Goal: Task Accomplishment & Management: Manage account settings

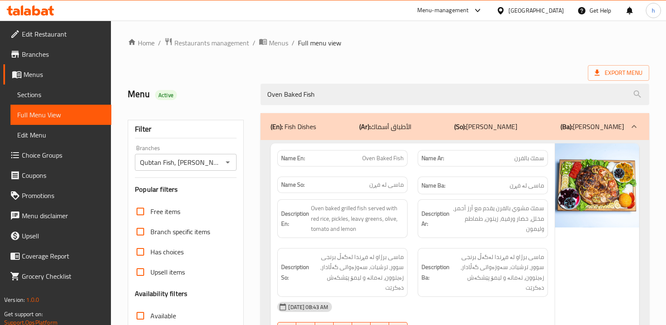
scroll to position [32, 0]
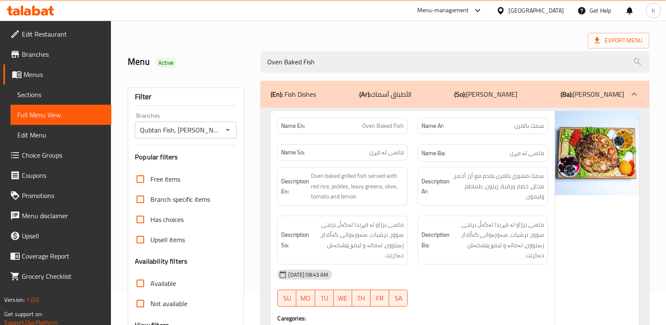
click at [43, 16] on div at bounding box center [30, 10] width 61 height 17
click at [46, 13] on icon at bounding box center [44, 11] width 7 height 7
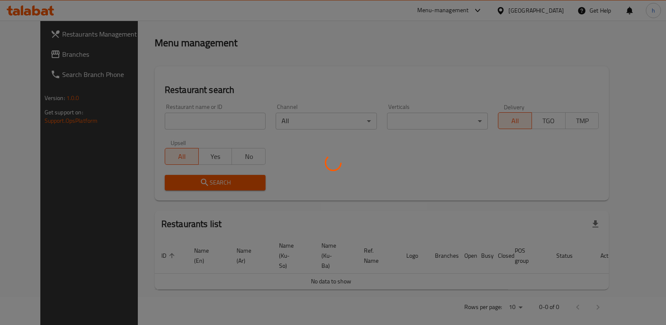
scroll to position [32, 0]
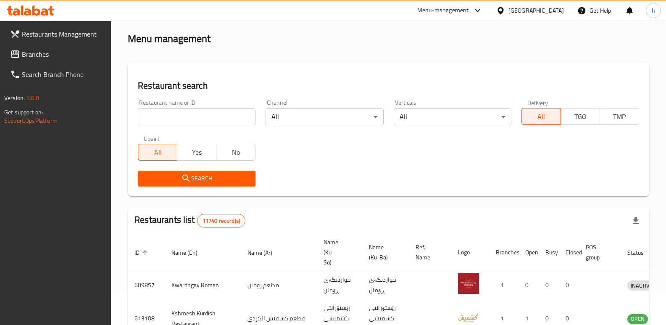
click at [46, 56] on span "Branches" at bounding box center [63, 54] width 83 height 10
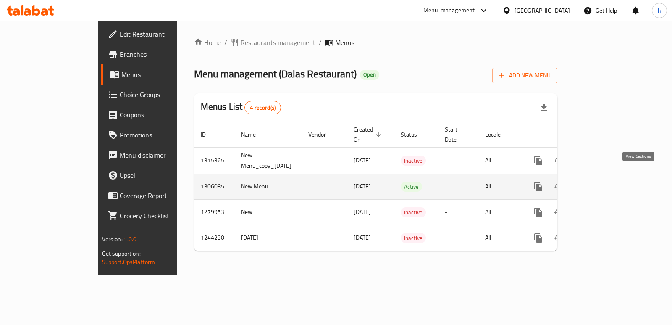
click at [604, 182] on icon "enhanced table" at bounding box center [599, 187] width 10 height 10
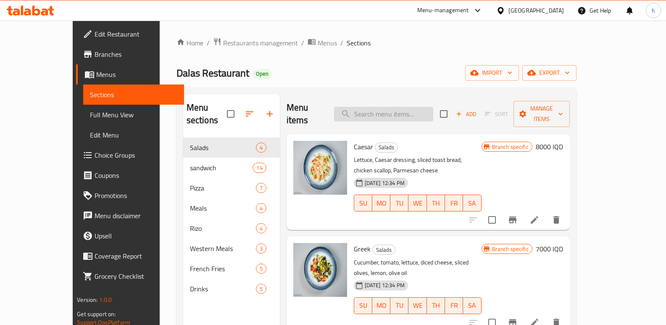
click at [421, 107] on input "search" at bounding box center [383, 114] width 99 height 15
paste input "Dalas Restaurant"
type input "Dalas Restaurant"
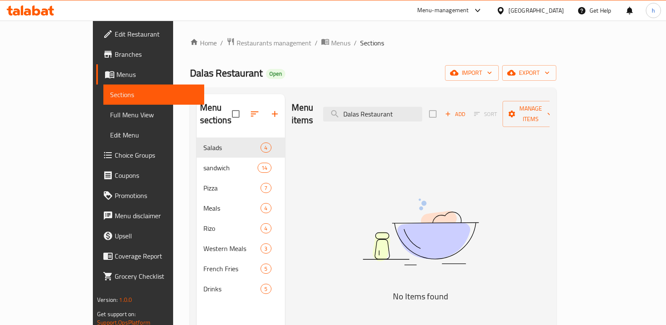
drag, startPoint x: 434, startPoint y: 107, endPoint x: 276, endPoint y: 129, distance: 159.6
click at [285, 130] on div "Menu items Dalas Restaurant Add Sort Manage items No Items found" at bounding box center [417, 256] width 265 height 325
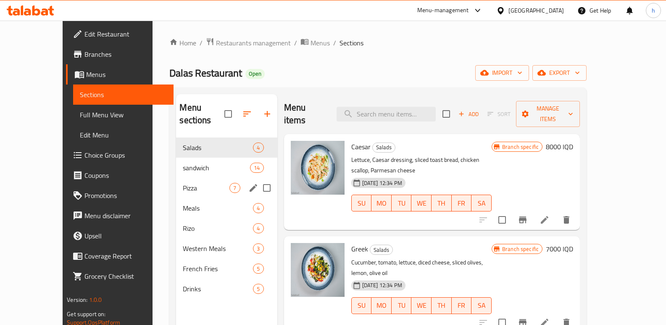
click at [183, 183] on span "Pizza" at bounding box center [206, 188] width 47 height 10
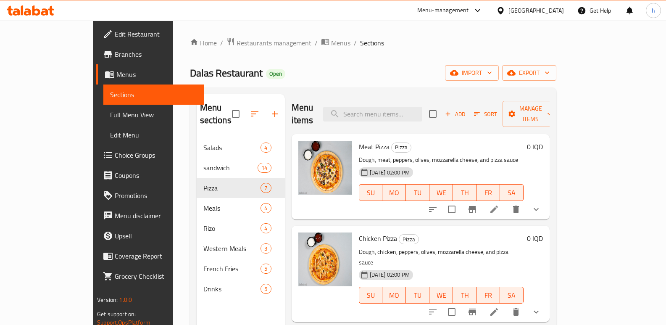
click at [546, 202] on button "show more" at bounding box center [536, 209] width 20 height 20
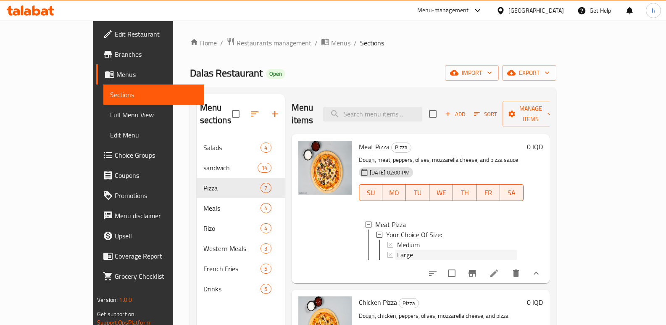
click at [401, 250] on div "Large" at bounding box center [457, 255] width 120 height 10
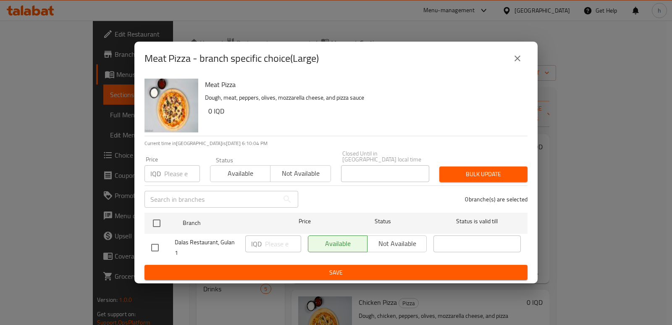
click at [516, 58] on icon "close" at bounding box center [518, 58] width 10 height 10
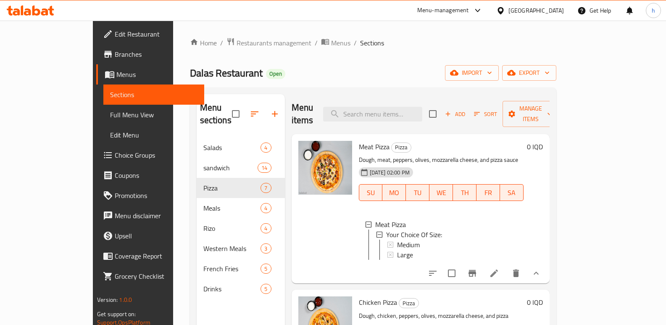
click at [499, 268] on icon at bounding box center [494, 273] width 10 height 10
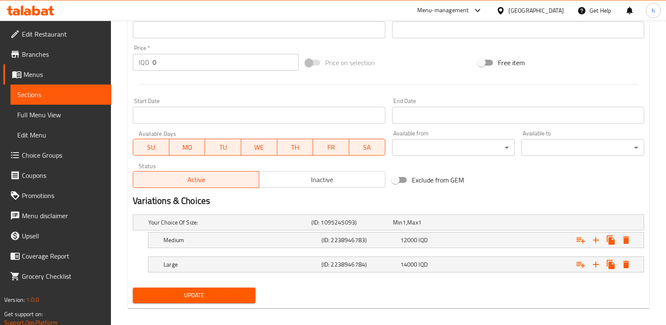
scroll to position [397, 0]
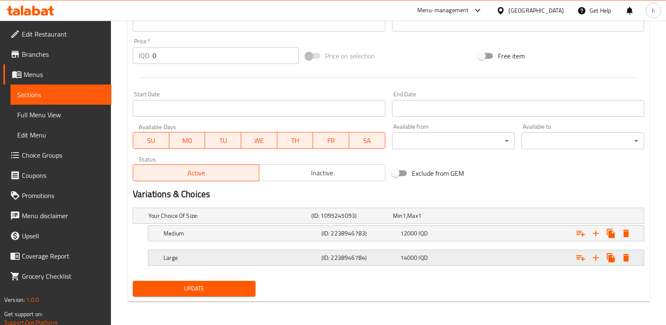
click at [255, 260] on h5 "Large" at bounding box center [240, 257] width 155 height 8
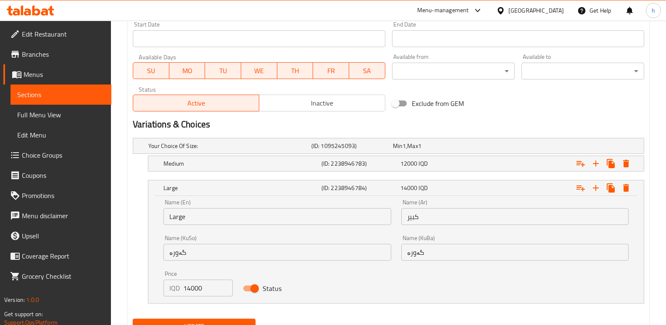
scroll to position [504, 0]
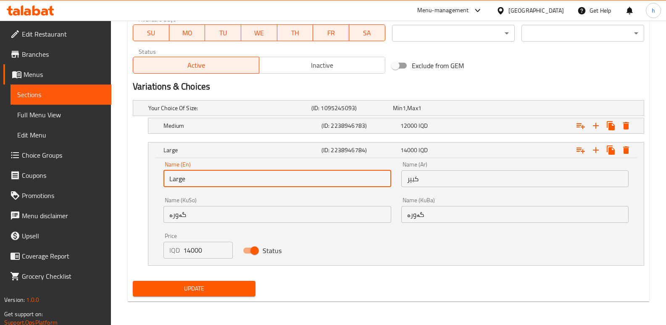
drag, startPoint x: 195, startPoint y: 181, endPoint x: 106, endPoint y: 168, distance: 90.0
type input "Small"
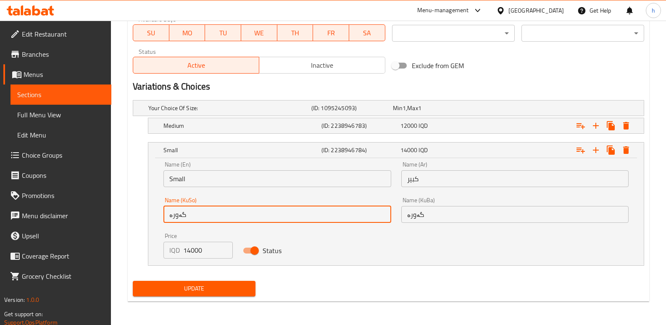
drag, startPoint x: 215, startPoint y: 213, endPoint x: 63, endPoint y: 208, distance: 152.2
click at [329, 213] on input "text" at bounding box center [276, 214] width 227 height 17
click at [306, 213] on input "text" at bounding box center [276, 214] width 227 height 17
click at [313, 213] on input "گەورە" at bounding box center [276, 214] width 227 height 17
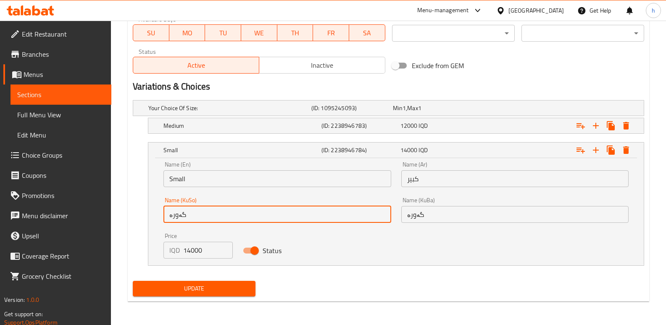
drag, startPoint x: 313, startPoint y: 213, endPoint x: 131, endPoint y: 213, distance: 181.5
click at [131, 213] on div "Your Choice Of Size: (ID: 1095245093) Min 1 , Max 1 Name (En) Your Choice Of Si…" at bounding box center [388, 187] width 518 height 181
type input "بچووک"
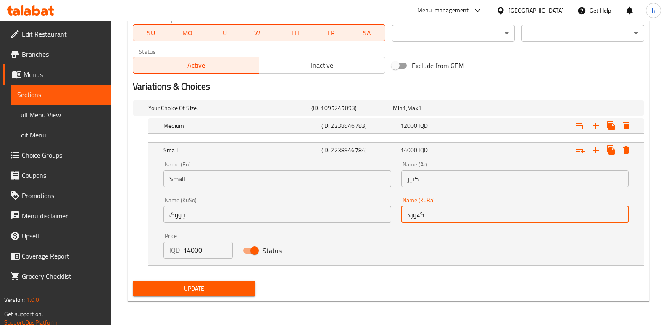
drag, startPoint x: 384, startPoint y: 218, endPoint x: 346, endPoint y: 201, distance: 41.8
click at [348, 212] on div "Name (En) Small Name (En) Name (Ar) كبير Name (Ar) Name (KuSo) بچووک Name (KuSo…" at bounding box center [395, 209] width 475 height 107
paste input "بچووک"
type input "بچووک"
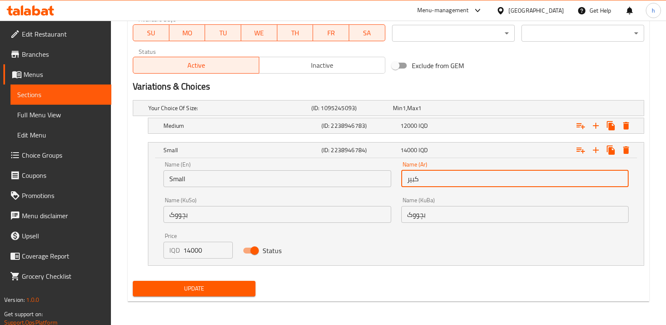
drag, startPoint x: 423, startPoint y: 180, endPoint x: 290, endPoint y: 187, distance: 132.6
click at [290, 187] on div "Name (En) Small Name (En) Name (Ar) كبير Name (Ar) Name (KuSo) بچووک Name (KuSo…" at bounding box center [395, 209] width 475 height 107
click at [438, 178] on input "text" at bounding box center [514, 178] width 227 height 17
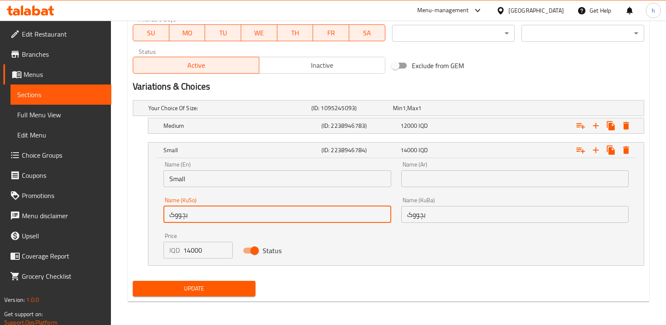
drag, startPoint x: 194, startPoint y: 216, endPoint x: 147, endPoint y: 224, distance: 47.7
click at [147, 224] on div "Small (ID: 2238946784) 14000 IQD Name (En) Small Name (En) Name (Ar) Name (Ar) …" at bounding box center [388, 204] width 511 height 124
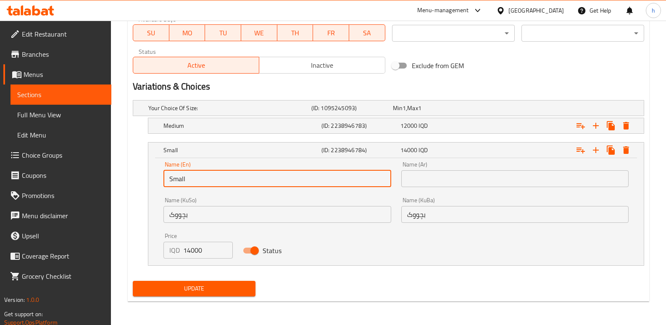
drag, startPoint x: 196, startPoint y: 176, endPoint x: 152, endPoint y: 179, distance: 44.6
click at [152, 179] on div "Name (En) Small Name (En) Name (Ar) Name (Ar) Name (KuSo) بچووک Name (KuSo) Nam…" at bounding box center [395, 211] width 495 height 107
click at [426, 176] on input "text" at bounding box center [514, 178] width 227 height 17
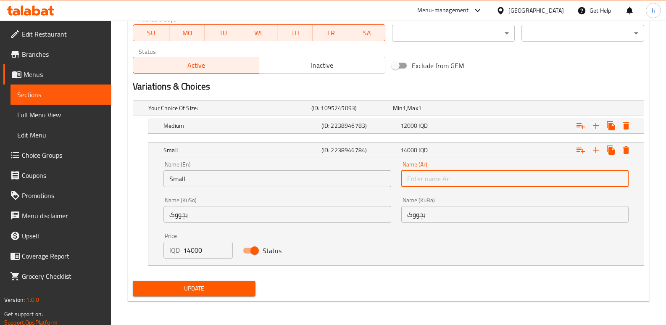
paste input "صغير"
type input "صغير"
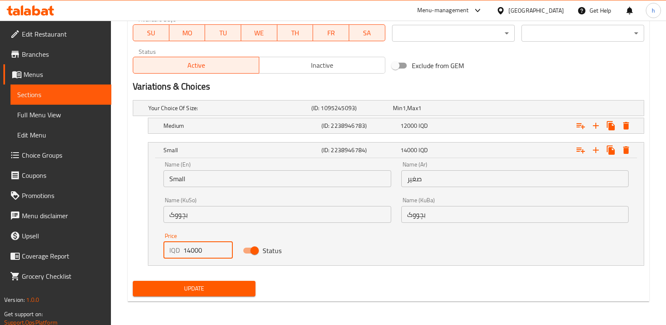
drag, startPoint x: 208, startPoint y: 250, endPoint x: 164, endPoint y: 247, distance: 43.8
click at [164, 247] on div "IQD 14000 Price" at bounding box center [197, 250] width 69 height 17
type input "9000"
click at [457, 127] on div "12000 IQD" at bounding box center [438, 125] width 76 height 8
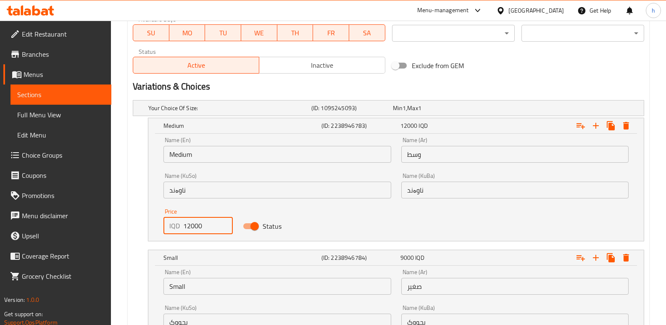
click at [186, 226] on input "12000" at bounding box center [207, 225] width 49 height 17
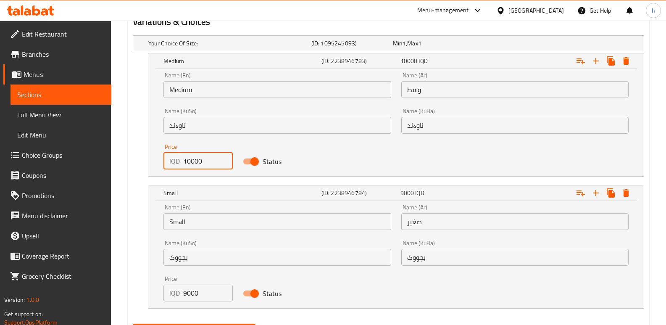
scroll to position [612, 0]
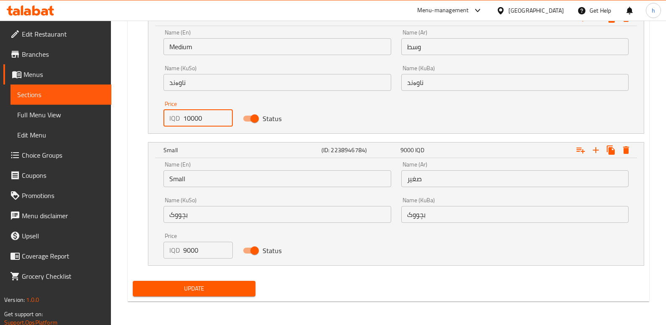
type input "10000"
click at [230, 289] on span "Update" at bounding box center [194, 288] width 109 height 11
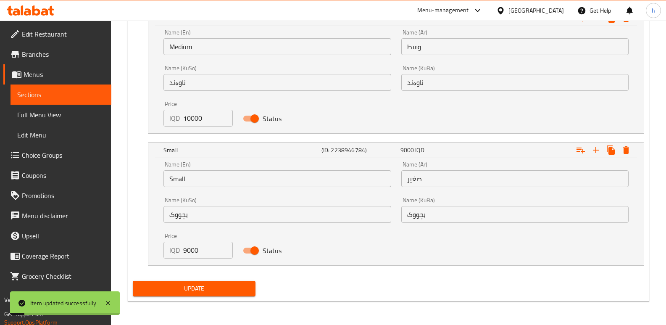
click at [97, 100] on link "Sections" at bounding box center [61, 94] width 101 height 20
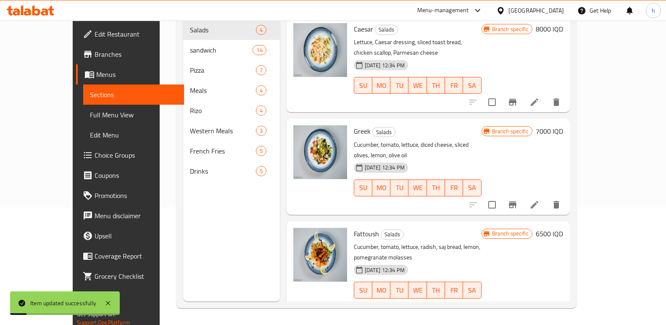
scroll to position [118, 0]
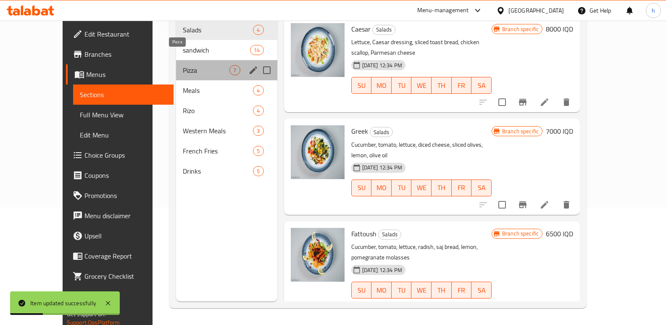
click at [183, 65] on span "Pizza" at bounding box center [206, 70] width 47 height 10
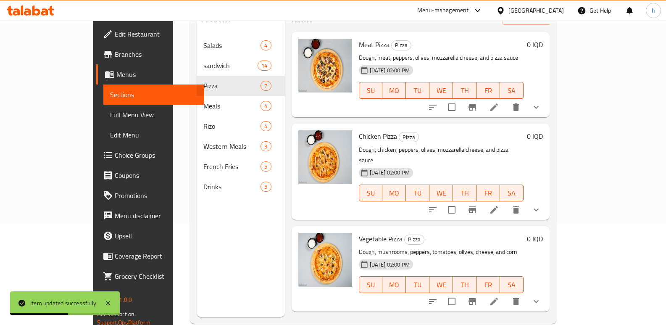
scroll to position [81, 0]
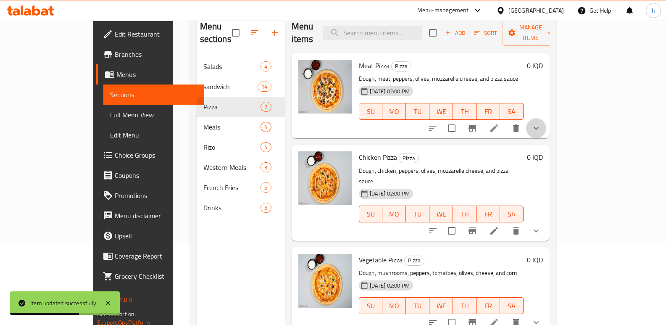
click at [546, 122] on button "show more" at bounding box center [536, 128] width 20 height 20
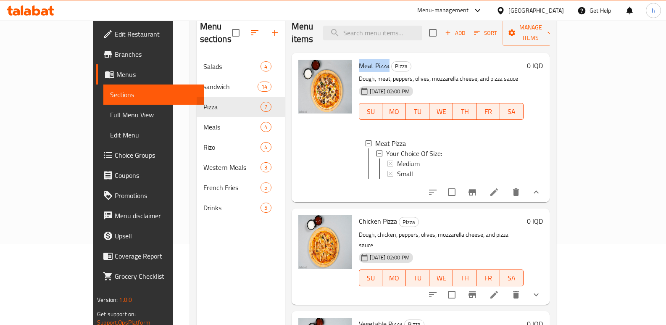
drag, startPoint x: 337, startPoint y: 54, endPoint x: 367, endPoint y: 50, distance: 30.0
click at [367, 60] on h6 "Meat Pizza Pizza" at bounding box center [441, 66] width 165 height 12
copy span "Meat Pizza"
click at [110, 113] on span "Full Menu View" at bounding box center [153, 115] width 87 height 10
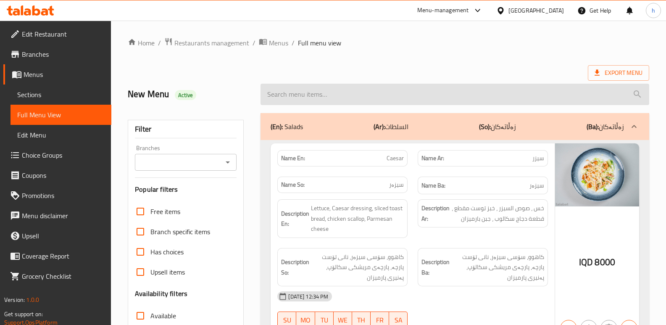
click at [477, 102] on input "search" at bounding box center [455, 94] width 389 height 21
paste input "Meat Pizza"
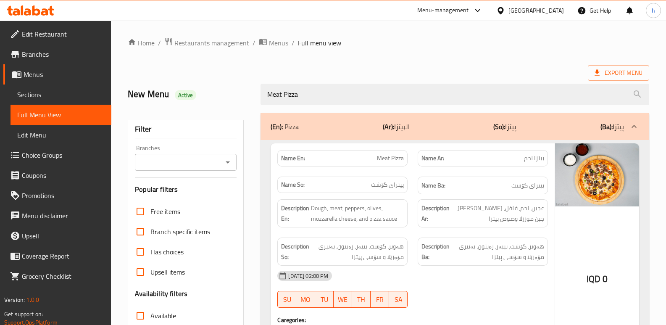
scroll to position [122, 0]
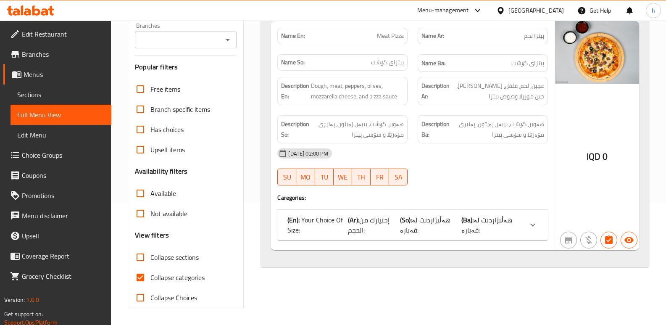
type input "Meat Pizza"
click at [511, 230] on p "(Ba): هەڵبژاردنت [PERSON_NAME]:" at bounding box center [491, 225] width 61 height 20
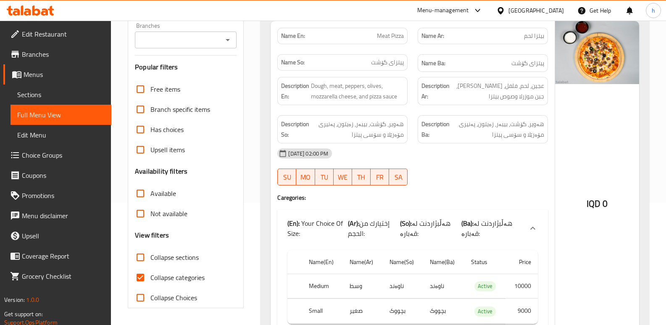
scroll to position [162, 0]
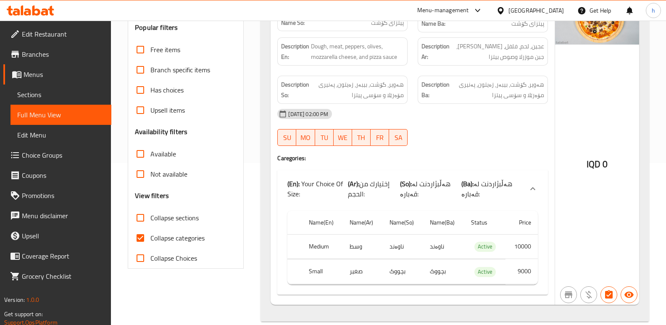
click at [48, 99] on span "Sections" at bounding box center [60, 95] width 87 height 10
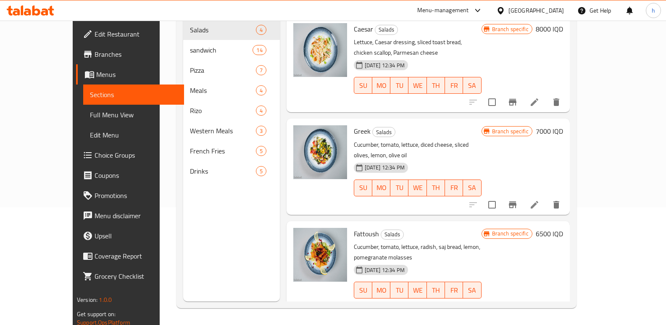
scroll to position [118, 0]
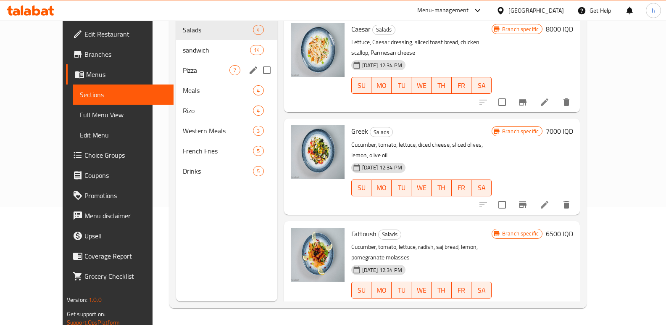
click at [183, 65] on span "Pizza" at bounding box center [206, 70] width 47 height 10
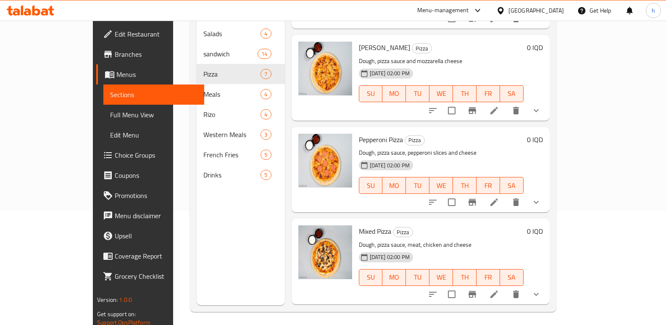
scroll to position [339, 0]
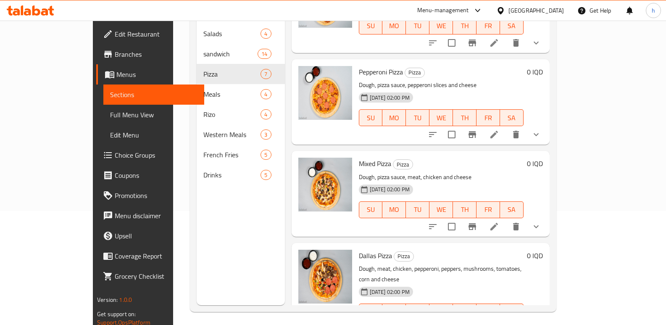
click at [499, 324] on icon at bounding box center [494, 329] width 10 height 10
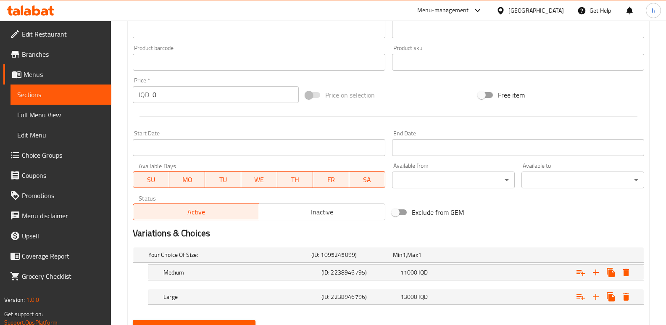
scroll to position [397, 0]
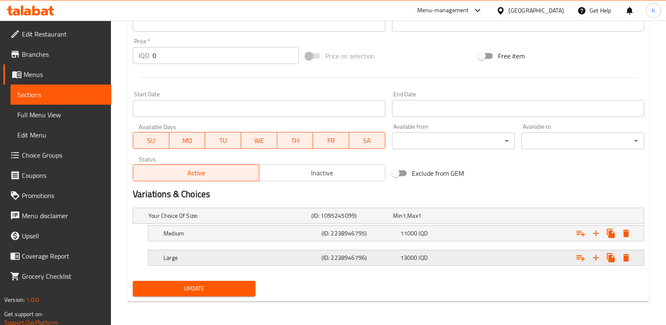
click at [253, 254] on h5 "Large" at bounding box center [240, 257] width 155 height 8
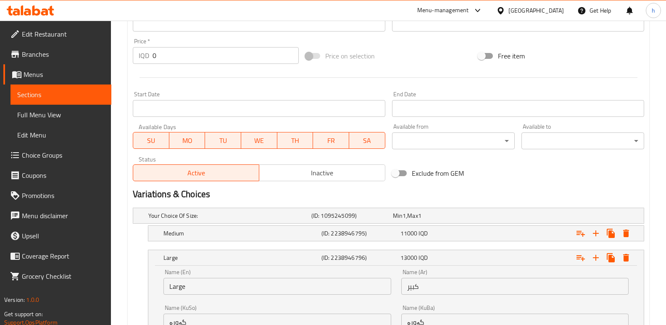
scroll to position [504, 0]
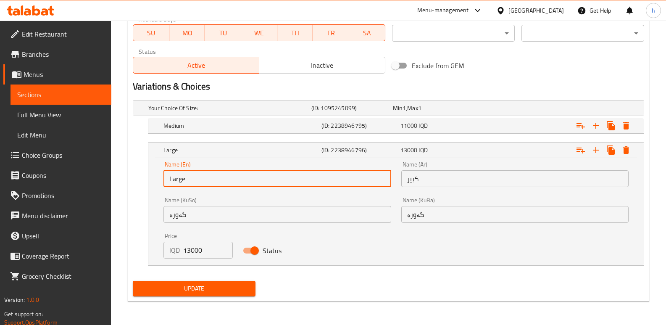
drag, startPoint x: 199, startPoint y: 176, endPoint x: 134, endPoint y: 181, distance: 64.9
click at [139, 184] on div "Large (ID: 2238946796) 13000 IQD Name (En) Large Name (En) Name (Ar) كبير Name …" at bounding box center [388, 204] width 511 height 124
type input "Small"
drag, startPoint x: 191, startPoint y: 213, endPoint x: 137, endPoint y: 214, distance: 54.2
click at [138, 215] on div "Small (ID: 2238946796) 13000 IQD Name (En) Small Name (En) Name (Ar) كبير Name …" at bounding box center [388, 204] width 511 height 124
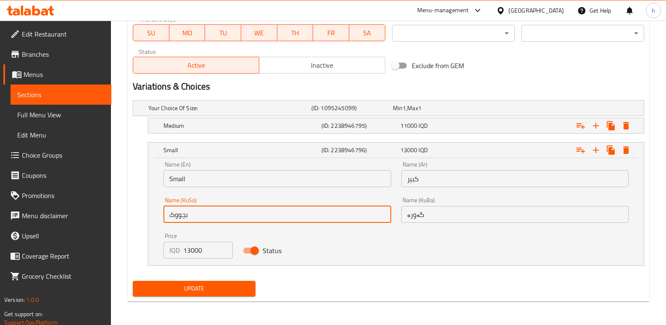
type input "بچووک"
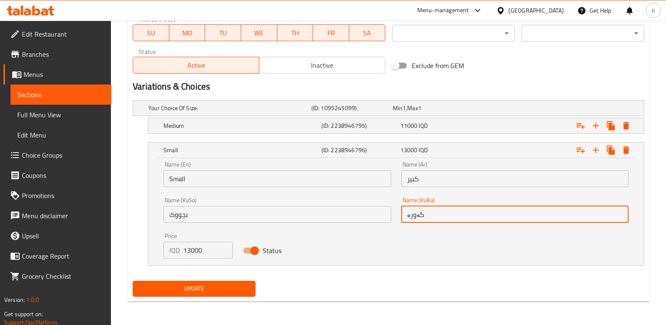
drag, startPoint x: 441, startPoint y: 213, endPoint x: 307, endPoint y: 221, distance: 134.2
click at [311, 222] on div "Name (En) Small Name (En) Name (Ar) كبير Name (Ar) Name (KuSo) بچووک Name (KuSo…" at bounding box center [395, 209] width 475 height 107
paste input "بچووک"
type input "بچووک"
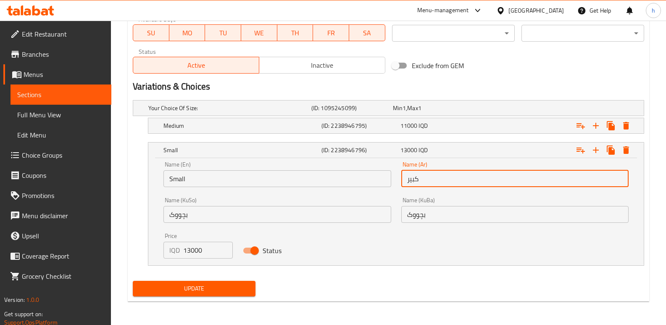
drag, startPoint x: 429, startPoint y: 180, endPoint x: 287, endPoint y: 183, distance: 141.2
click at [292, 186] on div "Name (En) Small Name (En) Name (Ar) كبير Name (Ar) Name (KuSo) بچووک Name (KuSo…" at bounding box center [395, 209] width 475 height 107
click at [426, 180] on input "text" at bounding box center [514, 178] width 227 height 17
paste input "صغير"
type input "صغير"
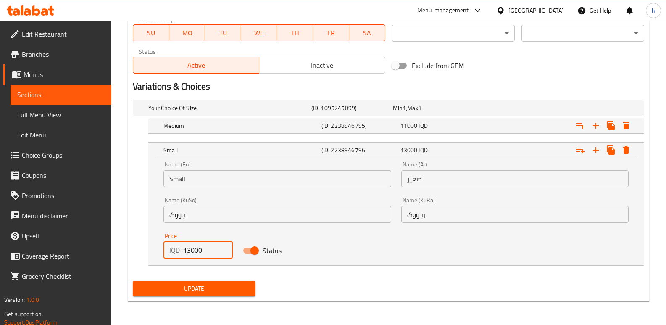
drag, startPoint x: 205, startPoint y: 250, endPoint x: 159, endPoint y: 245, distance: 46.9
click at [159, 245] on div "Price IQD 13000 Price" at bounding box center [197, 246] width 79 height 36
type input "9000"
click at [402, 126] on span "11000" at bounding box center [408, 125] width 17 height 11
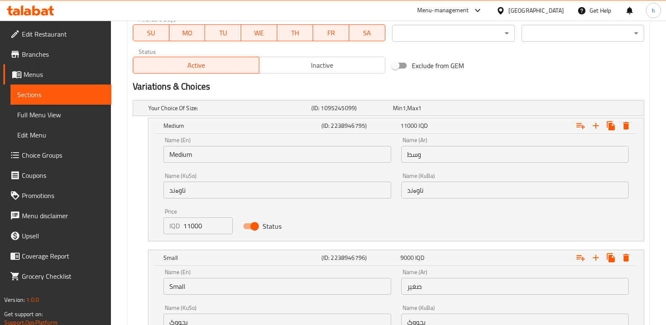
scroll to position [612, 0]
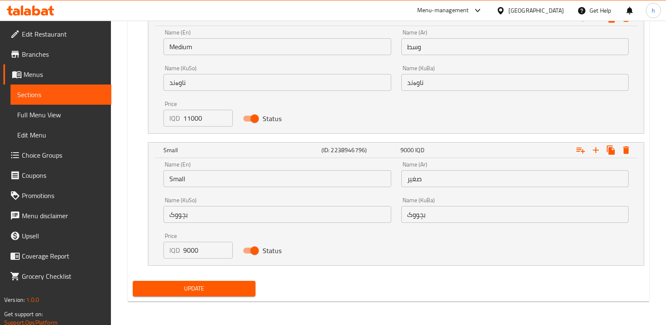
click at [247, 285] on span "Update" at bounding box center [194, 288] width 109 height 11
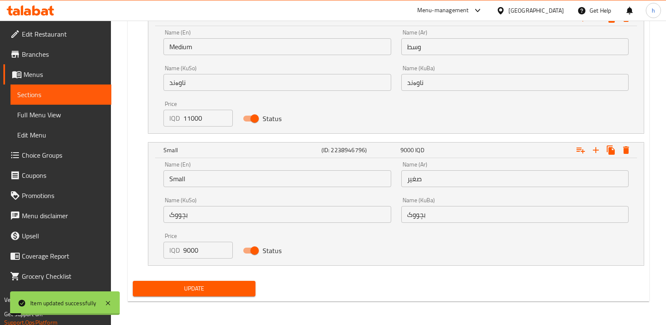
click at [69, 93] on span "Sections" at bounding box center [60, 95] width 87 height 10
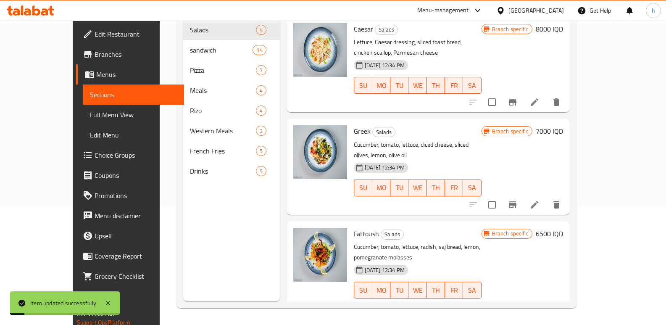
scroll to position [118, 0]
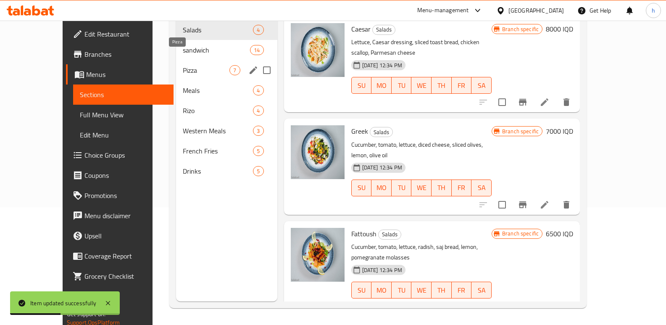
click at [183, 65] on span "Pizza" at bounding box center [206, 70] width 47 height 10
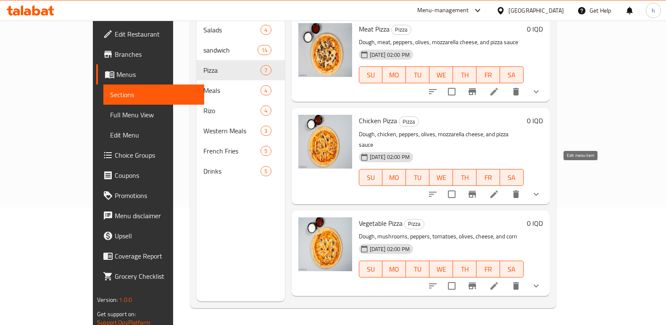
click at [498, 190] on icon at bounding box center [494, 194] width 8 height 8
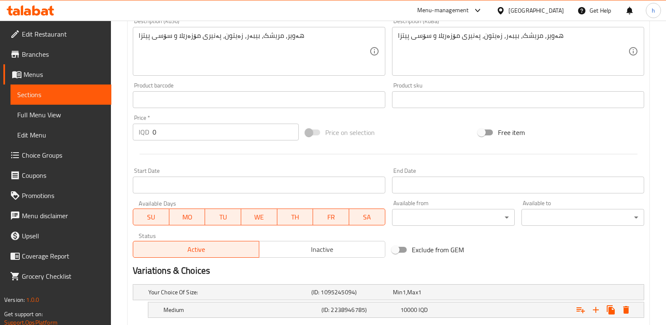
scroll to position [397, 0]
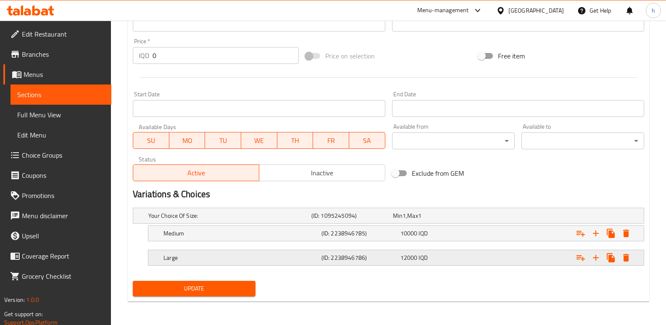
click at [447, 256] on div "12000 IQD" at bounding box center [438, 257] width 76 height 8
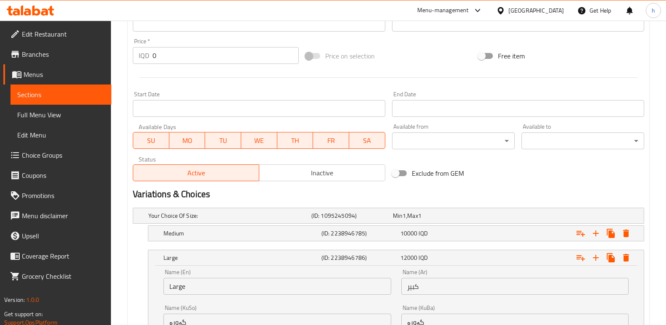
scroll to position [504, 0]
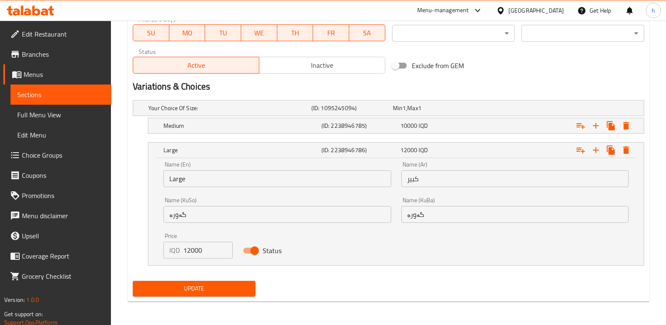
drag, startPoint x: 198, startPoint y: 178, endPoint x: 124, endPoint y: 168, distance: 75.0
click at [132, 168] on div "Your Choice Of Size: (ID: 1095245094) Min 1 , Max 1 Name (En) Your Choice Of Si…" at bounding box center [388, 187] width 518 height 181
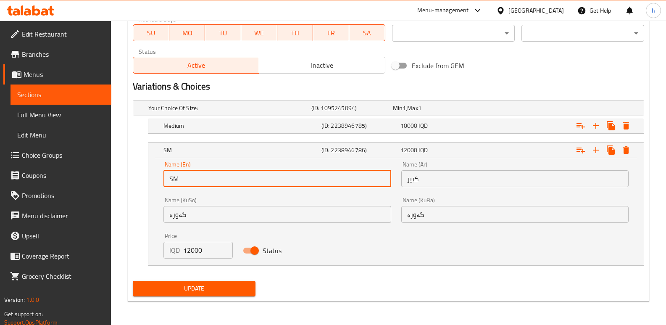
type input "Small"
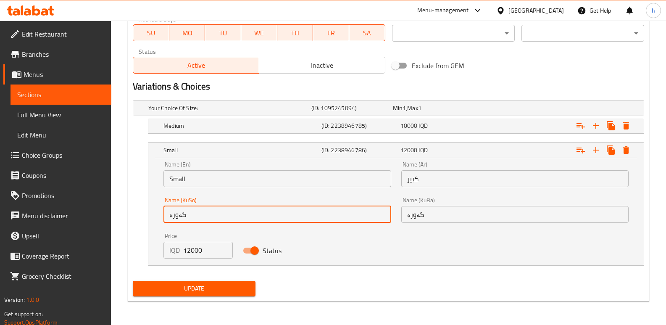
drag, startPoint x: 192, startPoint y: 218, endPoint x: 76, endPoint y: 219, distance: 116.4
type input "بچووک"
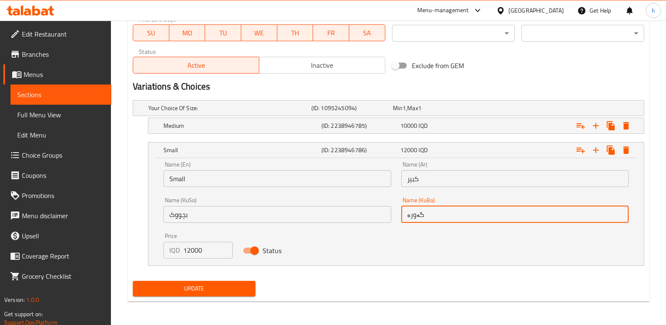
drag, startPoint x: 434, startPoint y: 217, endPoint x: 326, endPoint y: 216, distance: 107.2
click at [331, 219] on div "Name (En) Small Name (En) Name (Ar) كبير Name (Ar) Name (KuSo) بچووک Name (KuSo…" at bounding box center [395, 209] width 475 height 107
paste input "بچووک"
type input "بچووک"
drag, startPoint x: 426, startPoint y: 178, endPoint x: 350, endPoint y: 171, distance: 76.8
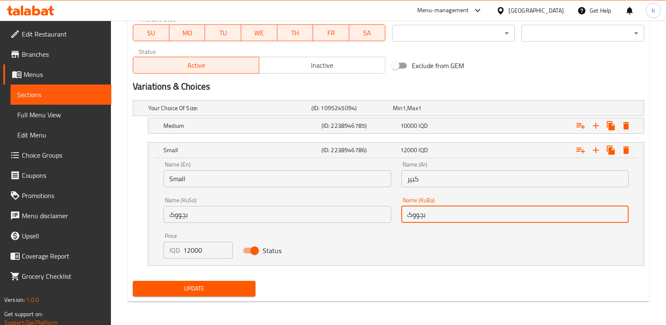
click at [355, 174] on div "Name (En) Small Name (En) Name (Ar) كبير Name (Ar) Name (KuSo) بچووک Name (KuSo…" at bounding box center [395, 209] width 475 height 107
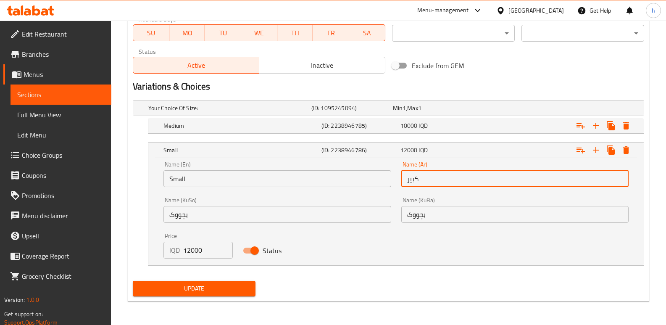
paste input "صغ"
type input "صغير"
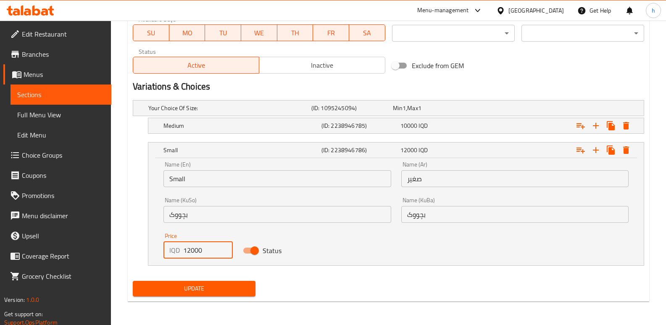
drag, startPoint x: 206, startPoint y: 251, endPoint x: 118, endPoint y: 245, distance: 88.0
type input "8000"
click at [300, 129] on h5 "Medium" at bounding box center [240, 125] width 155 height 8
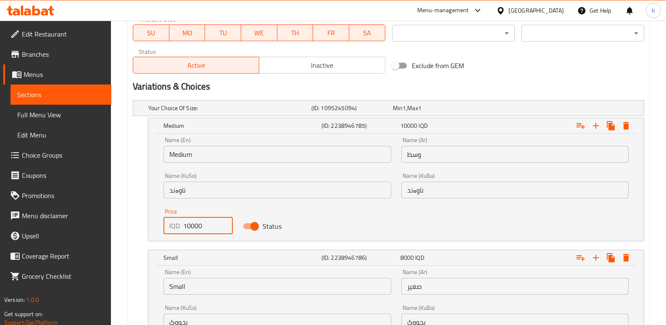
drag, startPoint x: 203, startPoint y: 225, endPoint x: 108, endPoint y: 234, distance: 95.0
type input "9000"
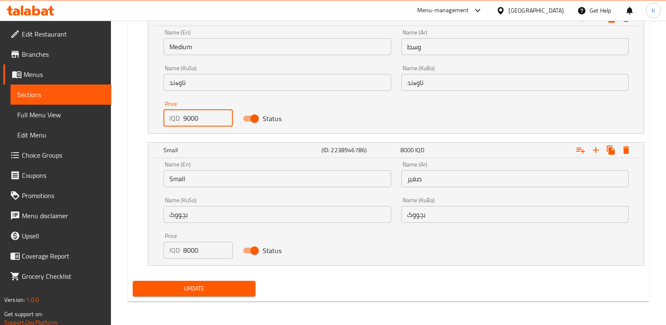
click at [223, 287] on span "Update" at bounding box center [194, 288] width 109 height 11
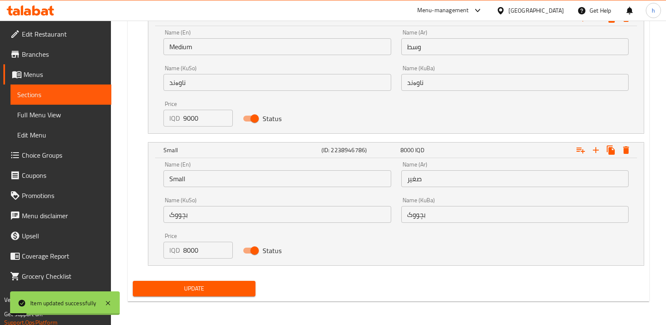
click at [97, 84] on link "Menus" at bounding box center [57, 74] width 108 height 20
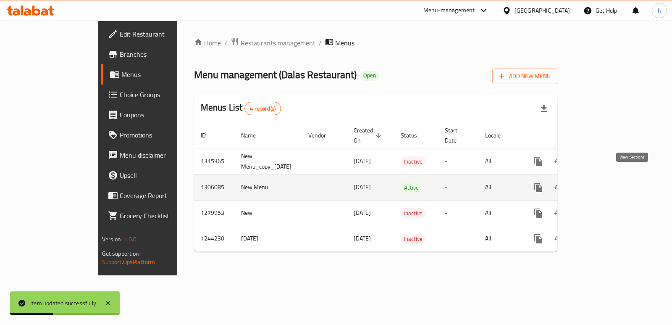
click at [604, 182] on icon "enhanced table" at bounding box center [599, 187] width 10 height 10
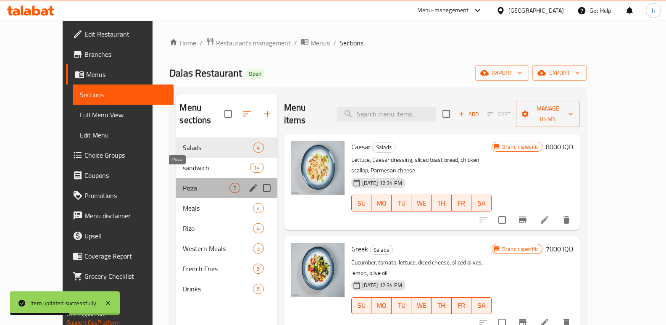
click at [183, 183] on span "Pizza" at bounding box center [206, 188] width 47 height 10
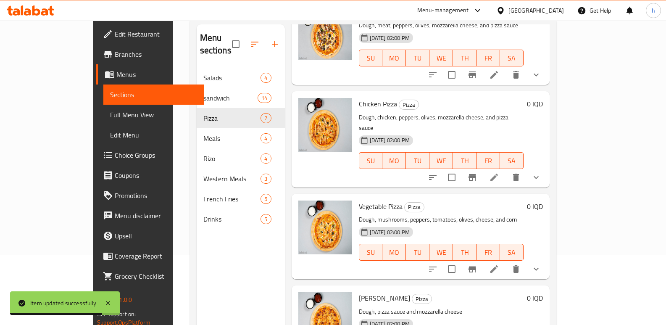
scroll to position [84, 0]
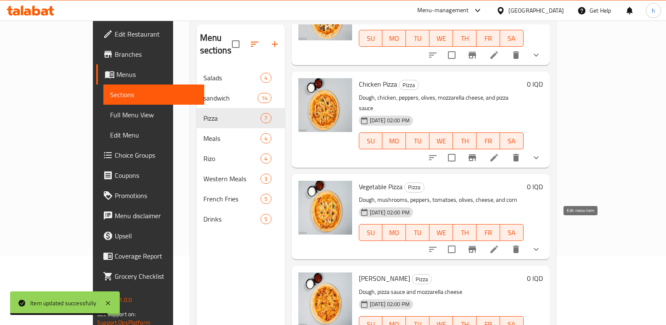
click at [499, 244] on icon at bounding box center [494, 249] width 10 height 10
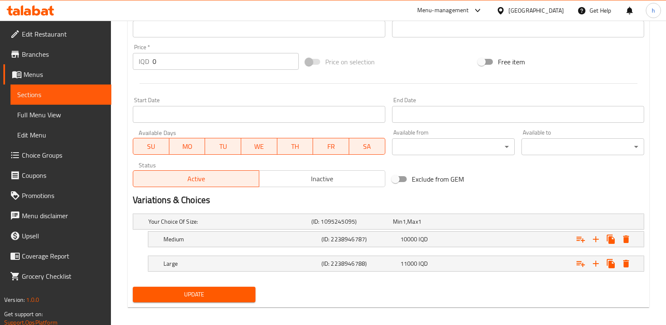
scroll to position [397, 0]
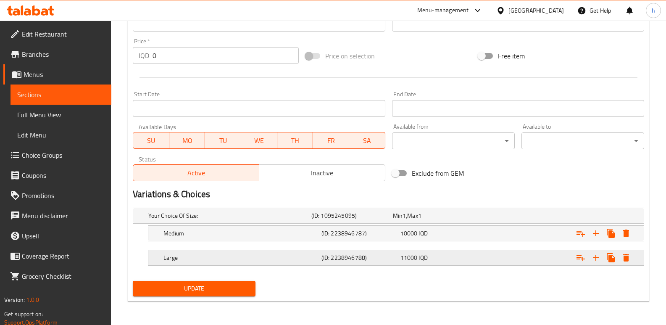
click at [419, 261] on span "IQD" at bounding box center [423, 257] width 9 height 11
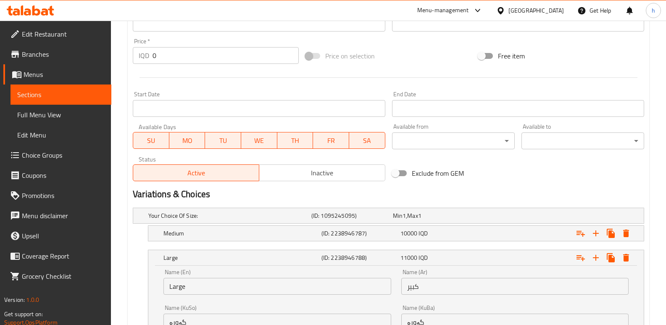
scroll to position [501, 0]
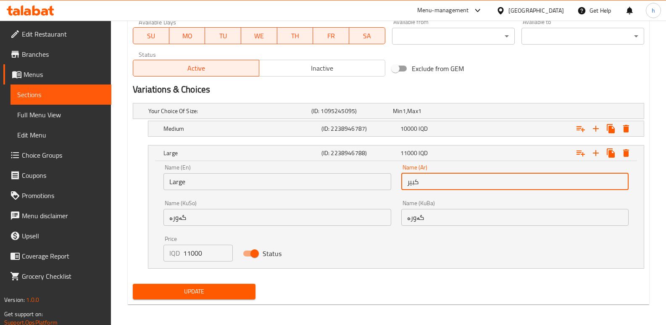
drag, startPoint x: 429, startPoint y: 182, endPoint x: 339, endPoint y: 174, distance: 90.7
click at [344, 177] on div "Name (En) Large Name (En) Name (Ar) كبير Name (Ar) Name (KuSo) گەورە Name (KuSo…" at bounding box center [395, 212] width 475 height 107
paste input "صغ"
type input "صغير"
drag, startPoint x: 192, startPoint y: 213, endPoint x: 76, endPoint y: 218, distance: 116.5
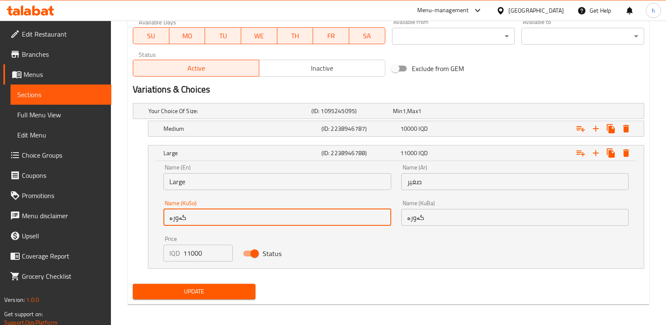
paste input "بچووک"
type input "بچووک"
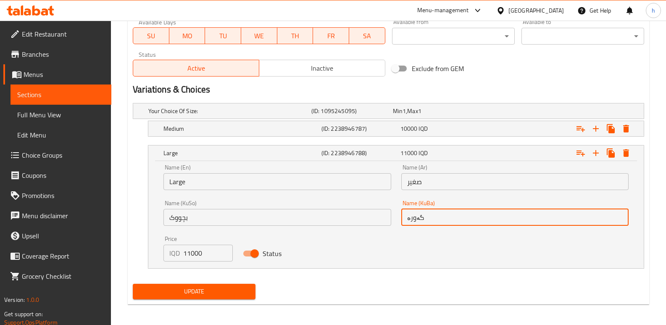
drag, startPoint x: 430, startPoint y: 219, endPoint x: 253, endPoint y: 228, distance: 177.1
click at [279, 229] on div "Name (En) Large Name (En) Name (Ar) صغير Name (Ar) Name (KuSo) بچووک Name (KuSo…" at bounding box center [395, 212] width 475 height 107
paste input "بچووک"
type input "بچووک"
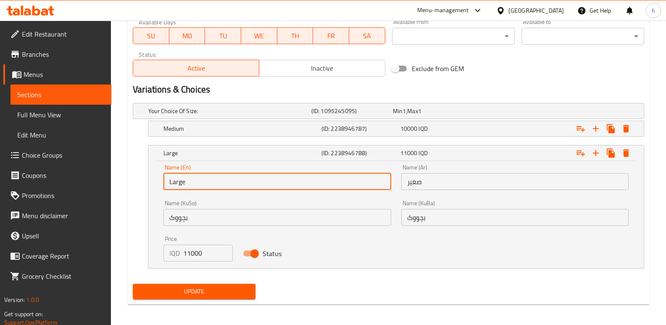
drag, startPoint x: 204, startPoint y: 182, endPoint x: 103, endPoint y: 175, distance: 101.1
type input "Small"
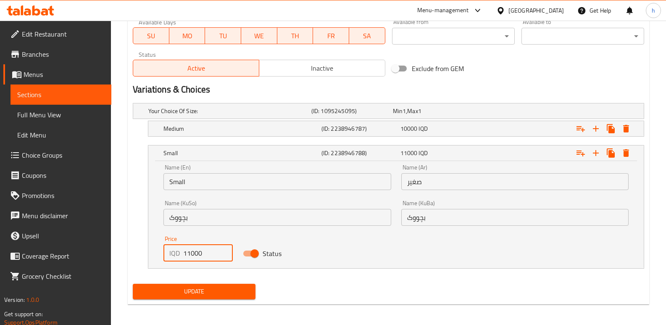
drag, startPoint x: 203, startPoint y: 250, endPoint x: 146, endPoint y: 239, distance: 57.8
click at [149, 241] on div "Name (En) Small Name (En) Name (Ar) صغير Name (Ar) Name (KuSo) بچووک Name (KuSo…" at bounding box center [395, 214] width 495 height 107
type input "6000"
click at [409, 130] on span "10000" at bounding box center [408, 128] width 17 height 11
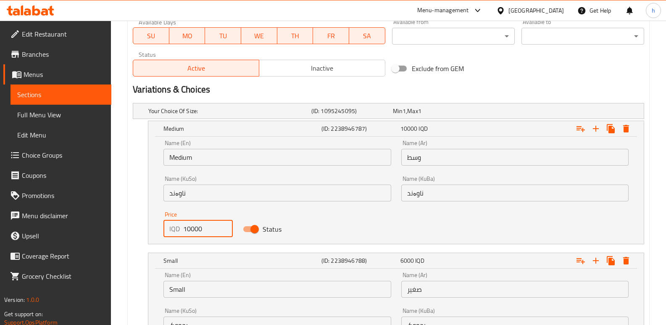
drag, startPoint x: 189, startPoint y: 234, endPoint x: 135, endPoint y: 222, distance: 55.1
click at [136, 222] on div "Medium (ID: 2238946787) 10000 IQD Name (En) Medium Name (En) Name (Ar) وسط Name…" at bounding box center [388, 183] width 511 height 124
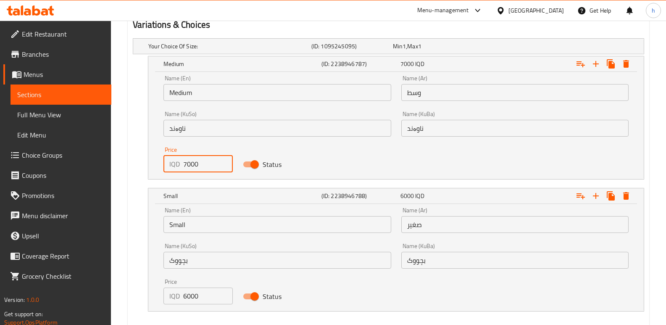
scroll to position [612, 0]
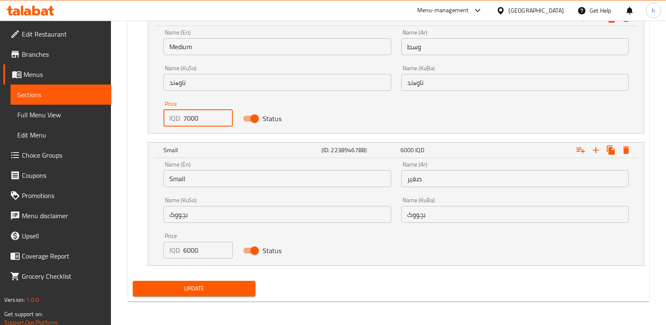
type input "7000"
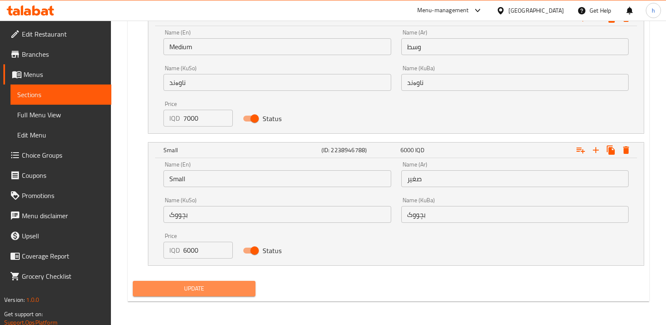
click at [222, 292] on span "Update" at bounding box center [194, 288] width 109 height 11
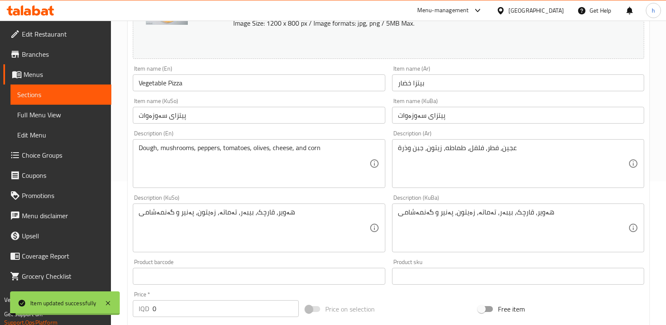
scroll to position [111, 0]
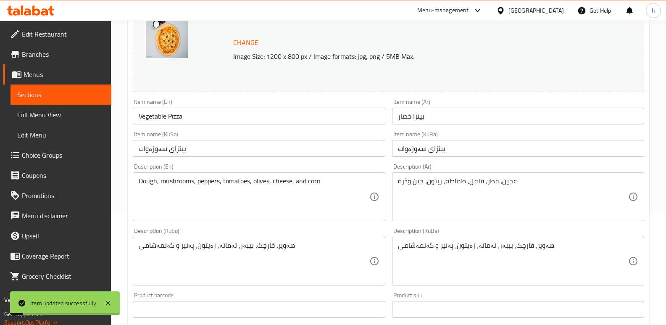
click at [97, 95] on span "Sections" at bounding box center [60, 95] width 87 height 10
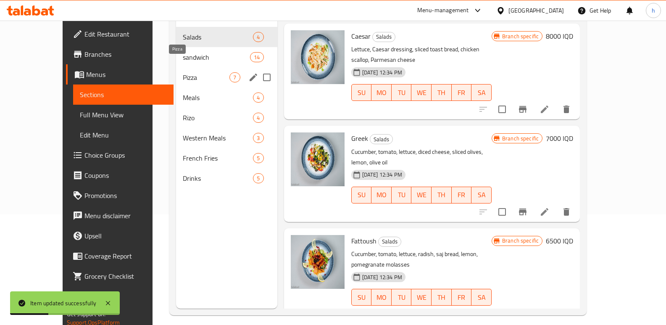
click at [183, 72] on span "Pizza" at bounding box center [206, 77] width 47 height 10
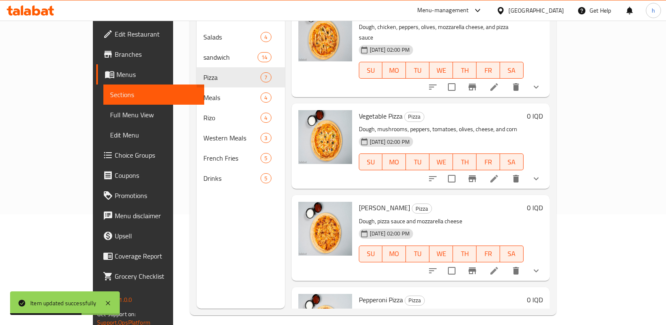
scroll to position [129, 0]
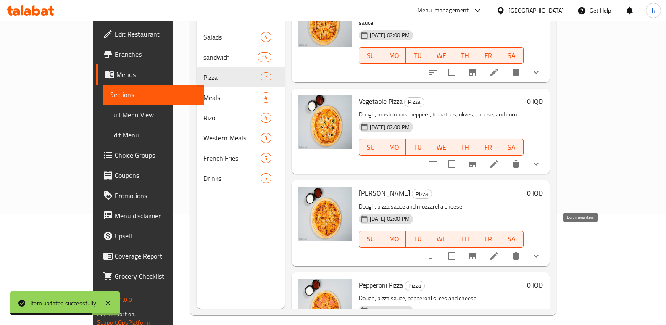
click at [499, 251] on icon at bounding box center [494, 256] width 10 height 10
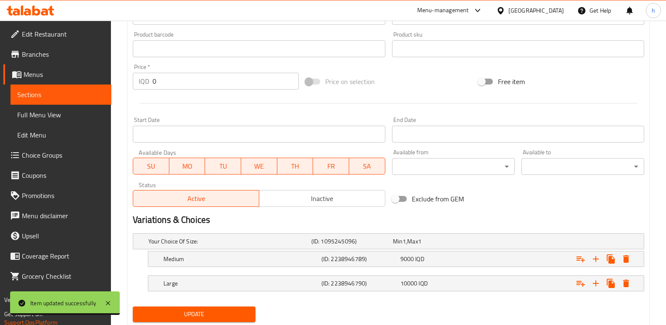
scroll to position [397, 0]
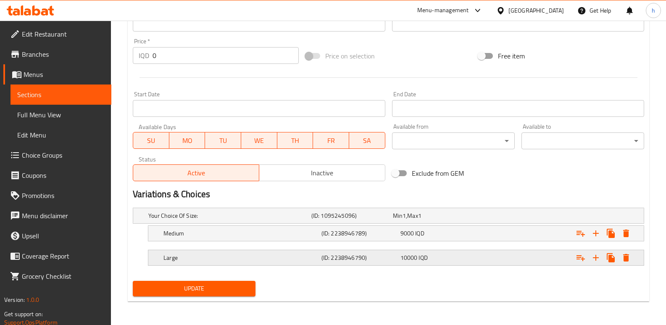
click at [300, 252] on div "Large" at bounding box center [241, 258] width 158 height 12
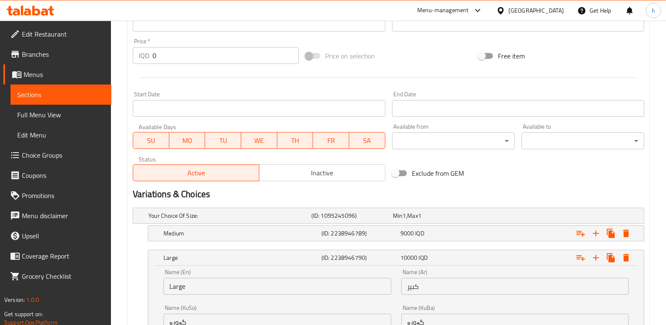
scroll to position [504, 0]
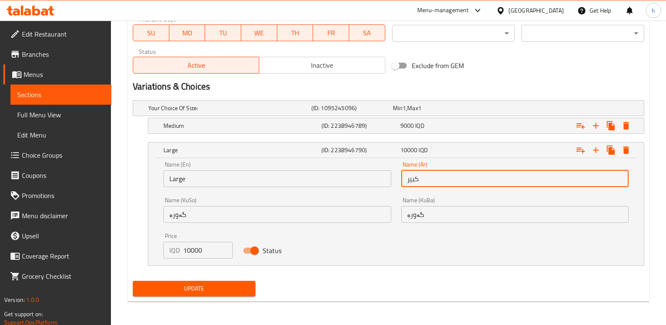
drag, startPoint x: 452, startPoint y: 182, endPoint x: 237, endPoint y: 208, distance: 216.6
click at [240, 208] on div "Name (En) Large Name (En) Name (Ar) كبير Name (Ar) Name (KuSo) گەورە Name (KuSo…" at bounding box center [395, 209] width 475 height 107
paste input "بچووک"
type input "بچووک"
drag, startPoint x: 348, startPoint y: 236, endPoint x: 278, endPoint y: 237, distance: 70.6
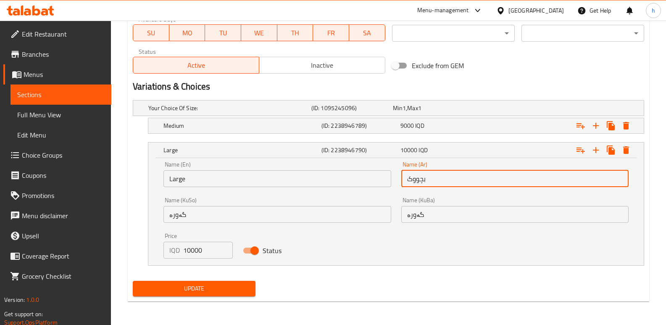
click at [293, 240] on div "Name (En) Large Name (En) Name (Ar) بچووک Name (Ar) Name (KuSo) گەورە Name (KuS…" at bounding box center [395, 209] width 475 height 107
paste input "بچووک"
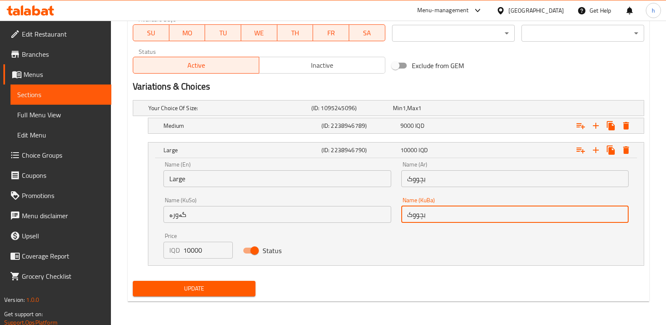
type input "بچووک"
drag, startPoint x: 164, startPoint y: 211, endPoint x: 106, endPoint y: 195, distance: 59.9
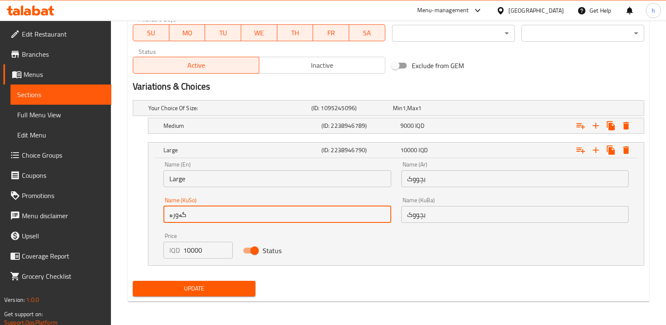
paste input "بچووک"
type input "بچووک"
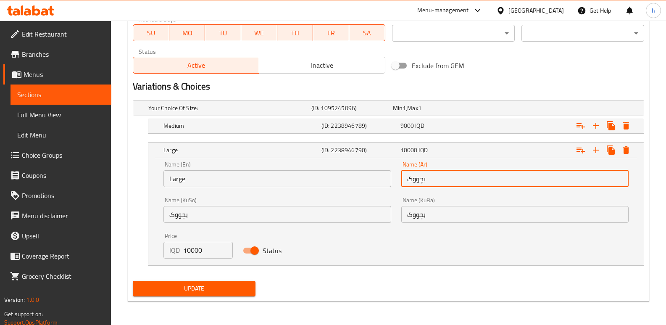
drag, startPoint x: 442, startPoint y: 173, endPoint x: 353, endPoint y: 171, distance: 88.7
click at [353, 171] on div "Name (En) Large Name (En) Name (Ar) بچووک Name (Ar) Name (KuSo) بچووک Name (KuS…" at bounding box center [395, 209] width 475 height 107
paste input "غير"
type input "صغير"
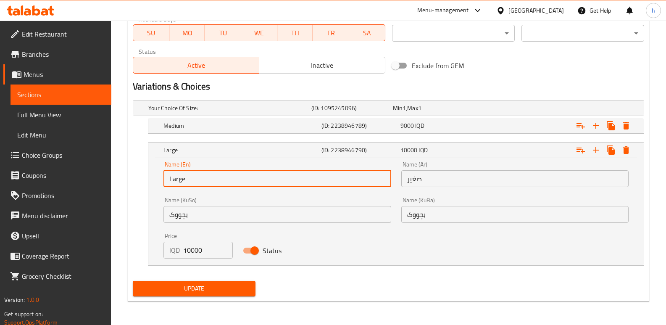
drag, startPoint x: 195, startPoint y: 179, endPoint x: 111, endPoint y: 173, distance: 84.7
click at [207, 181] on input "text" at bounding box center [276, 178] width 227 height 17
type input "Small"
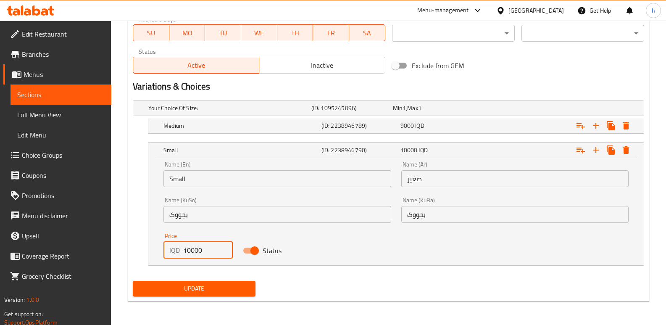
drag, startPoint x: 197, startPoint y: 246, endPoint x: 63, endPoint y: 243, distance: 133.2
type input "7000"
click at [236, 127] on h5 "Medium" at bounding box center [240, 125] width 155 height 8
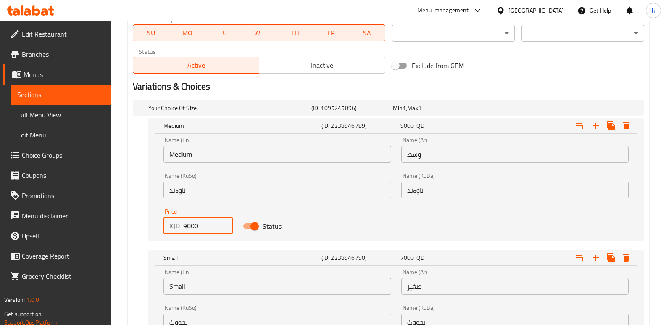
drag, startPoint x: 189, startPoint y: 227, endPoint x: 180, endPoint y: 226, distance: 8.4
click at [180, 226] on div "IQD 9000 Price" at bounding box center [197, 225] width 69 height 17
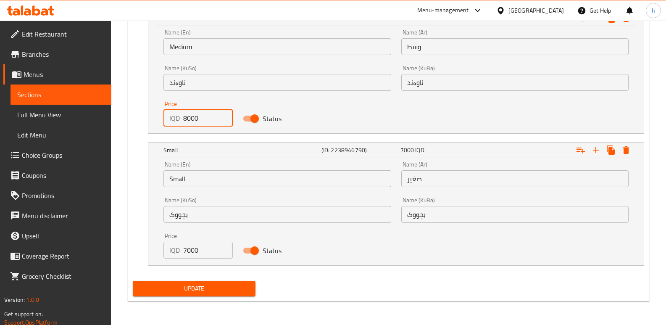
type input "8000"
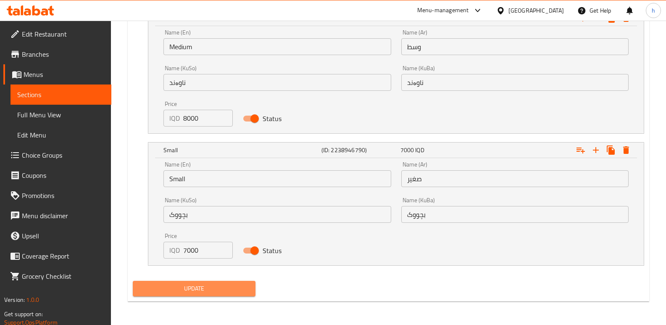
click at [241, 288] on span "Update" at bounding box center [194, 288] width 109 height 11
click at [93, 91] on span "Sections" at bounding box center [60, 95] width 87 height 10
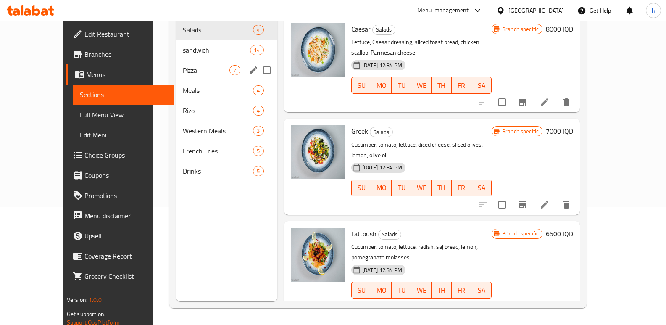
click at [176, 60] on div "Pizza 7" at bounding box center [226, 70] width 101 height 20
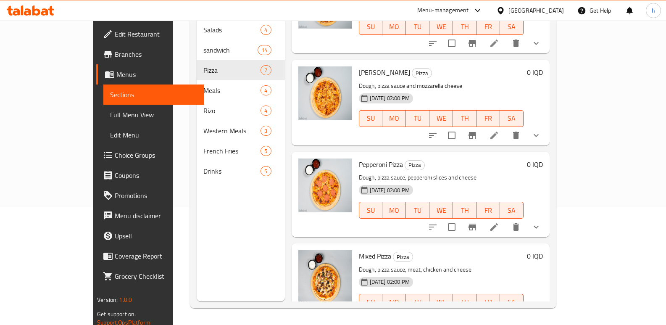
scroll to position [257, 0]
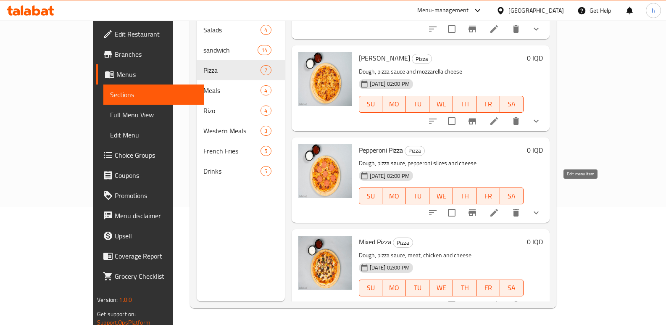
click at [499, 208] on icon at bounding box center [494, 213] width 10 height 10
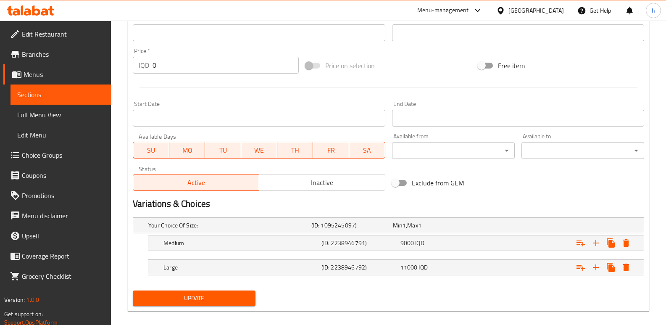
scroll to position [397, 0]
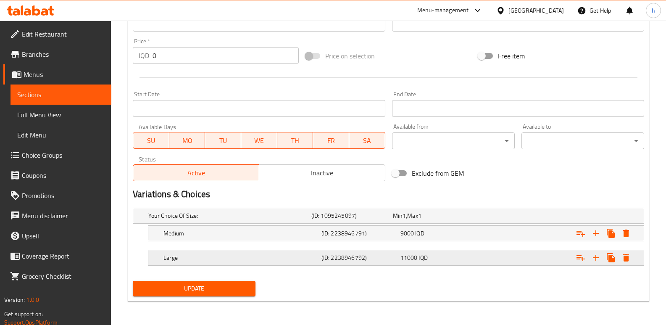
click at [247, 256] on h5 "Large" at bounding box center [240, 257] width 155 height 8
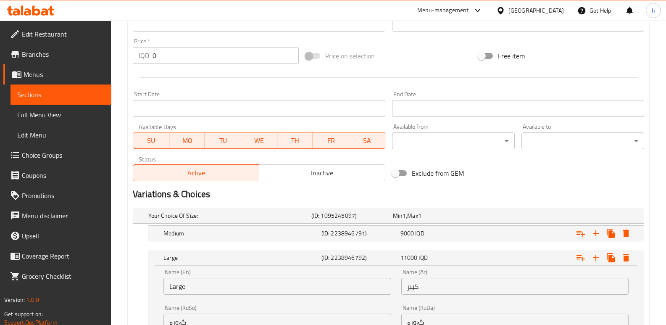
scroll to position [504, 0]
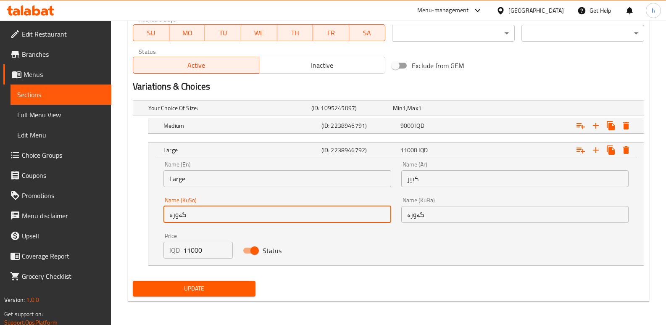
drag, startPoint x: 191, startPoint y: 222, endPoint x: 261, endPoint y: 211, distance: 70.6
paste input "صغير"
type input "صغير"
drag, startPoint x: 362, startPoint y: 218, endPoint x: 308, endPoint y: 210, distance: 54.9
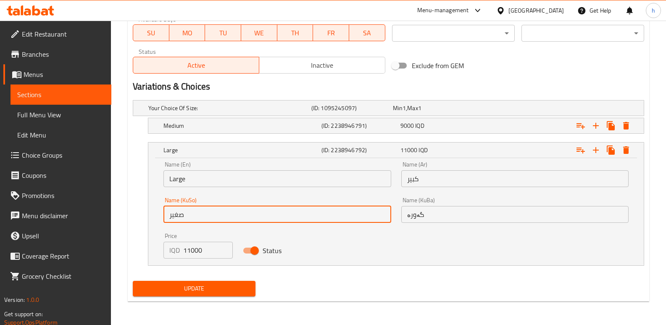
click at [302, 217] on div "Name (En) Large Name (En) Name (Ar) كبير Name (Ar) Name (KuSo) صغير Name (KuSo)…" at bounding box center [395, 209] width 475 height 107
paste input "صغير"
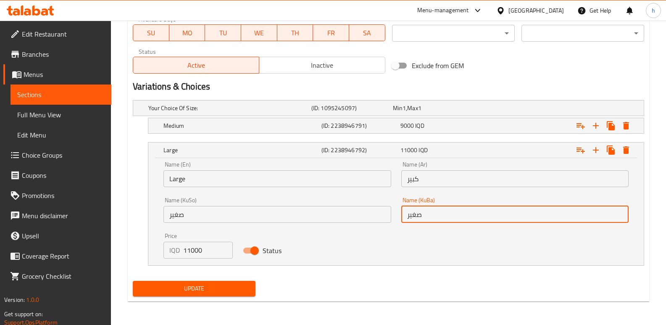
type input "صغير"
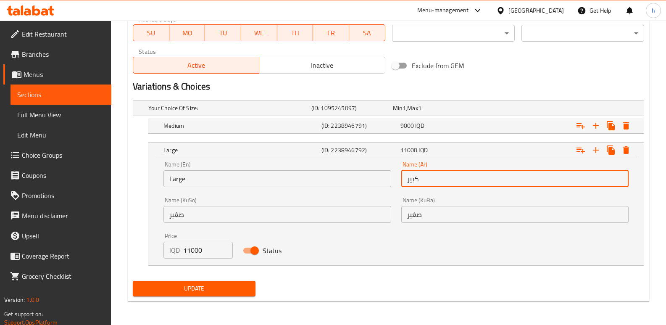
drag, startPoint x: 403, startPoint y: 184, endPoint x: 350, endPoint y: 192, distance: 54.0
click at [352, 192] on div "Name (En) Large Name (En) Name (Ar) كبير Name (Ar) Name (KuSo) صغير Name (KuSo)…" at bounding box center [395, 209] width 475 height 107
paste input "صغ"
type input "صغير"
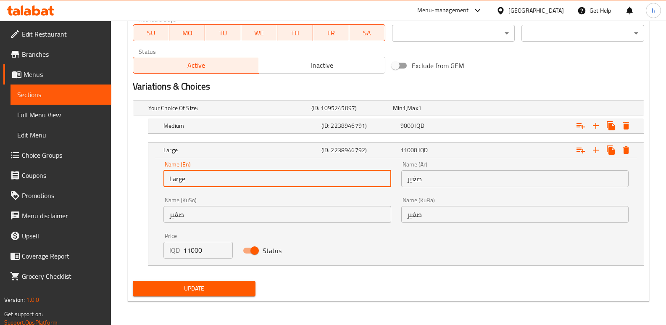
drag, startPoint x: 207, startPoint y: 185, endPoint x: 105, endPoint y: 167, distance: 103.8
paste input "Small"
type input "Small"
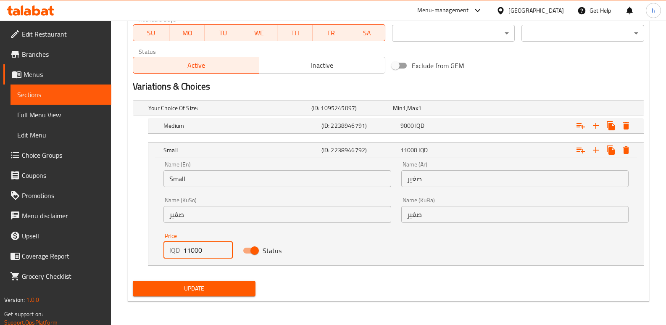
drag, startPoint x: 213, startPoint y: 250, endPoint x: 113, endPoint y: 249, distance: 99.6
type input "7500"
click at [208, 126] on h5 "Medium" at bounding box center [240, 125] width 155 height 8
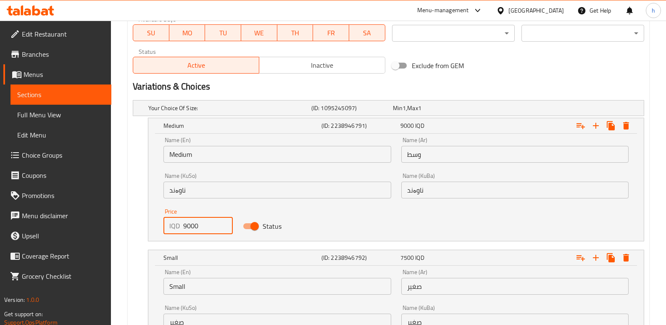
drag, startPoint x: 185, startPoint y: 229, endPoint x: 123, endPoint y: 218, distance: 63.1
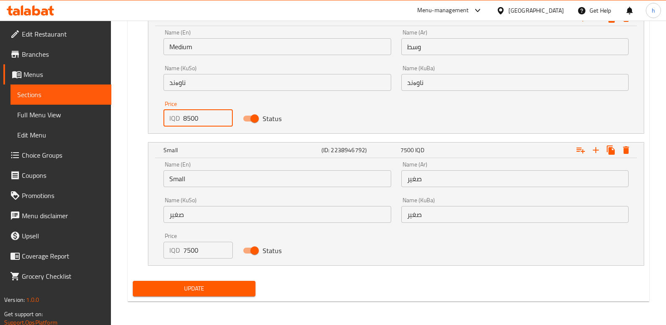
type input "8500"
click at [190, 287] on span "Update" at bounding box center [194, 288] width 109 height 11
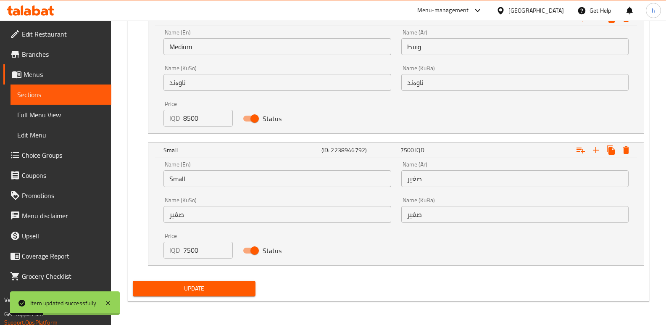
click at [97, 99] on span "Sections" at bounding box center [60, 95] width 87 height 10
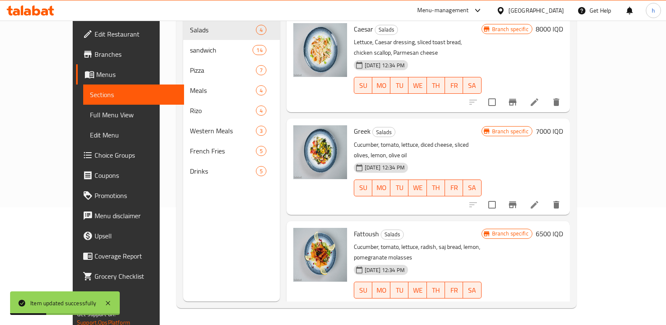
scroll to position [118, 0]
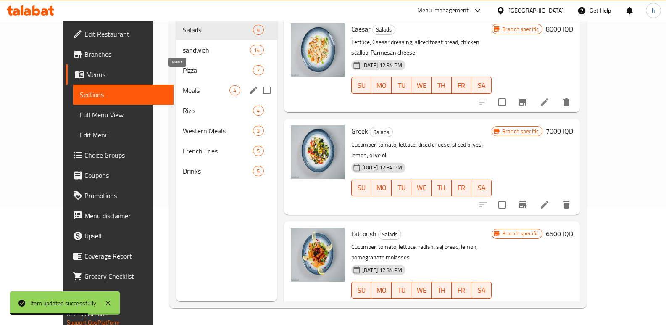
click at [183, 65] on span "Pizza" at bounding box center [218, 70] width 70 height 10
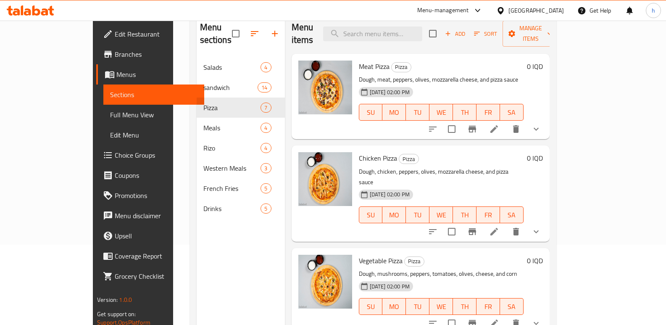
scroll to position [70, 0]
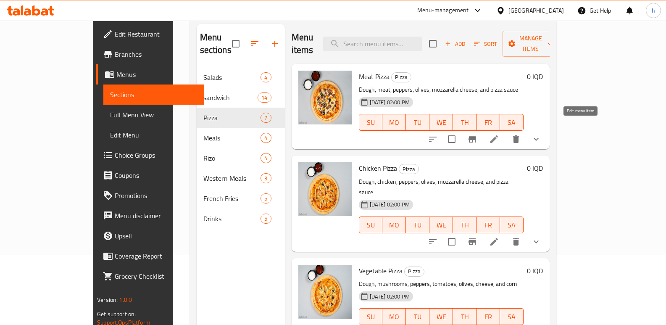
click at [499, 134] on icon at bounding box center [494, 139] width 10 height 10
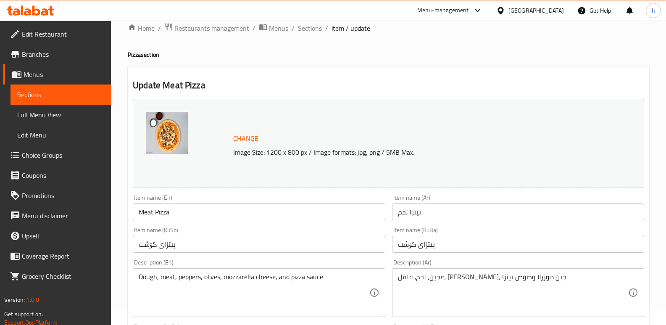
scroll to position [397, 0]
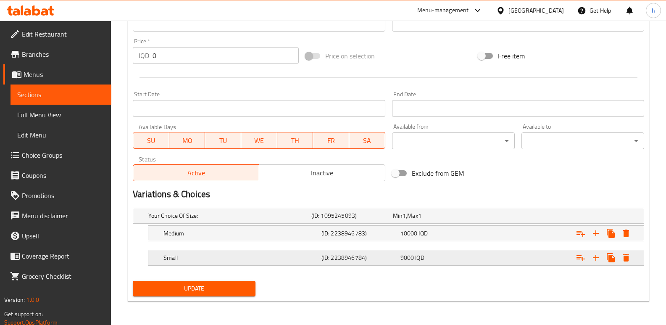
click at [214, 258] on h5 "Small" at bounding box center [240, 257] width 155 height 8
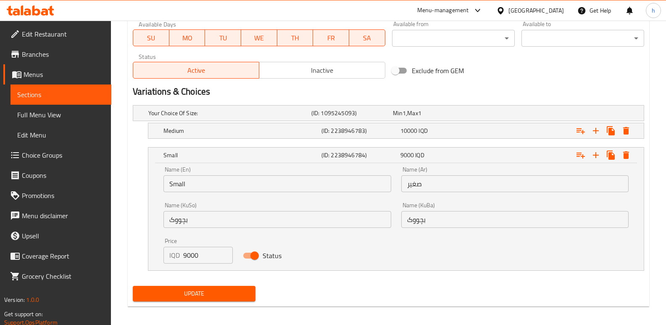
scroll to position [504, 0]
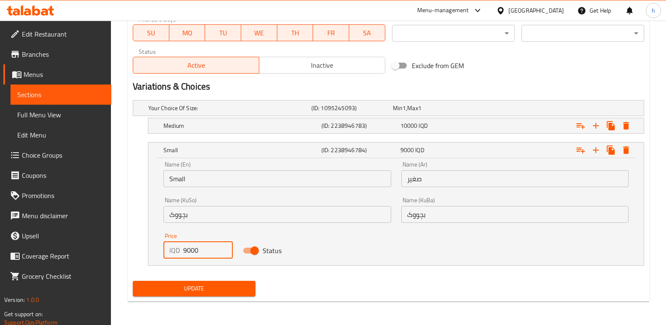
drag, startPoint x: 187, startPoint y: 251, endPoint x: 171, endPoint y: 253, distance: 16.1
click at [173, 253] on div "IQD 9000 Price" at bounding box center [197, 250] width 69 height 17
type input "8000"
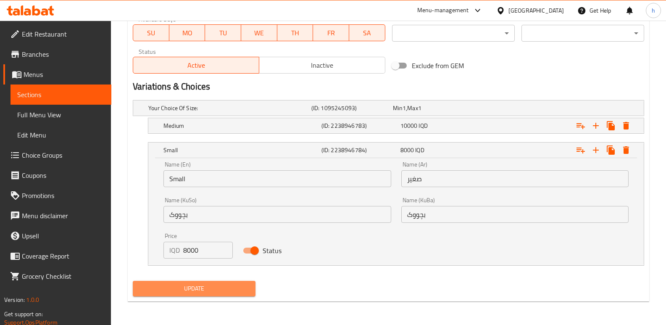
click at [207, 289] on span "Update" at bounding box center [194, 288] width 109 height 11
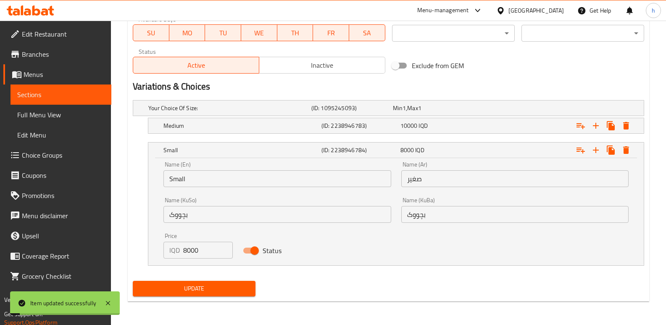
click at [84, 97] on span "Sections" at bounding box center [60, 95] width 87 height 10
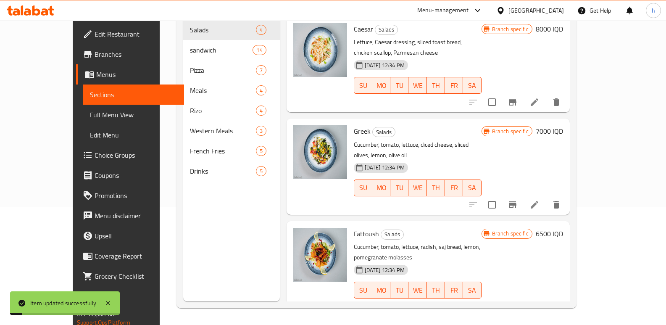
scroll to position [118, 0]
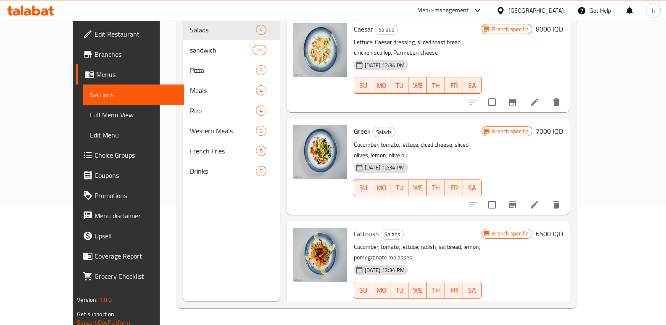
click at [90, 115] on span "Full Menu View" at bounding box center [133, 115] width 87 height 10
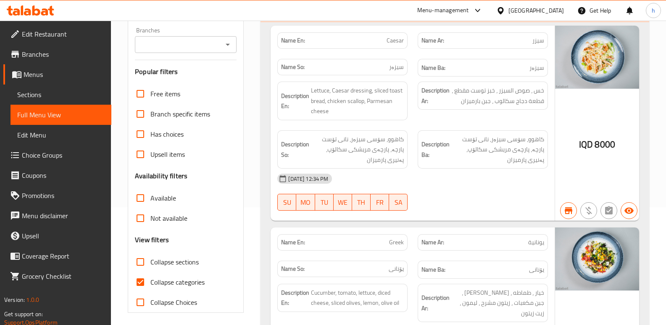
click at [181, 48] on input "Branches" at bounding box center [178, 45] width 83 height 12
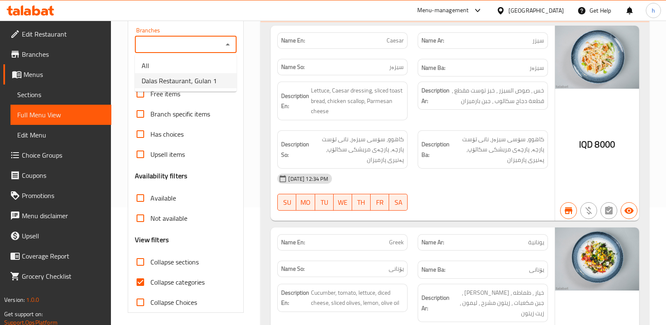
click at [203, 84] on span "Dalas Restaurant, Gulan 1" at bounding box center [179, 81] width 75 height 10
type input "Dalas Restaurant, Gulan 1"
click at [141, 280] on input "Collapse categories" at bounding box center [140, 282] width 20 height 20
checkbox input "false"
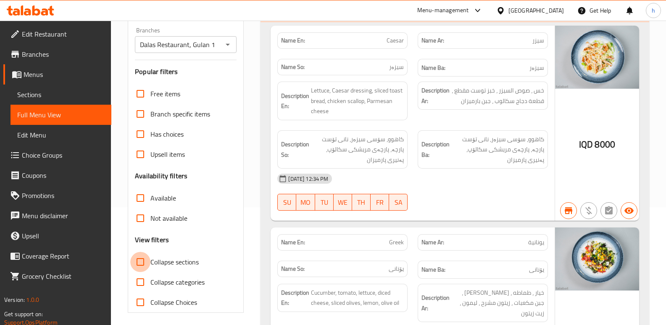
click at [140, 259] on input "Collapse sections" at bounding box center [140, 262] width 20 height 20
checkbox input "true"
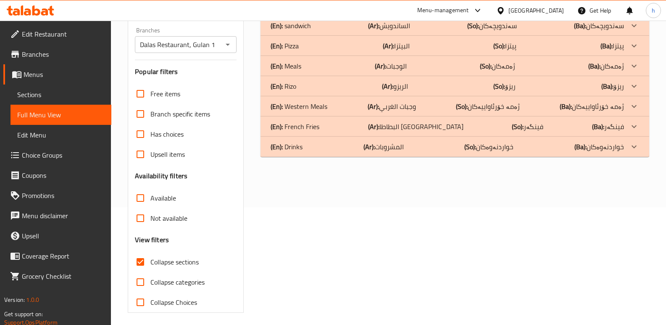
click at [313, 48] on div "(En): Pizza (Ar): البيتزا (So): پیتزا (Ba): پیتزا" at bounding box center [447, 46] width 353 height 10
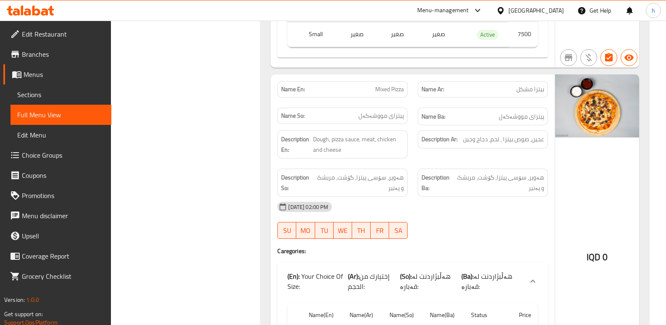
scroll to position [1747, 0]
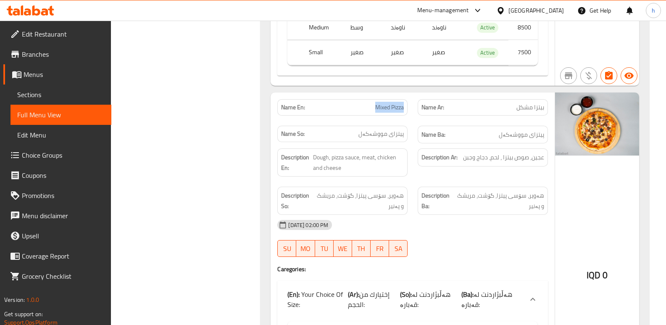
drag, startPoint x: 375, startPoint y: 107, endPoint x: 406, endPoint y: 105, distance: 31.1
click at [406, 105] on div "Name En: Mixed Pizza" at bounding box center [342, 107] width 130 height 16
copy span "Mixed Pizza"
click at [36, 95] on span "Sections" at bounding box center [60, 95] width 87 height 10
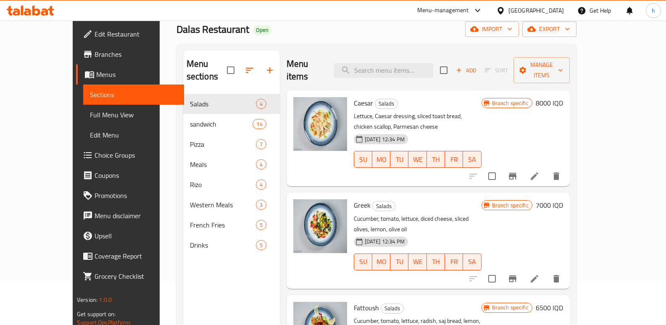
scroll to position [29, 0]
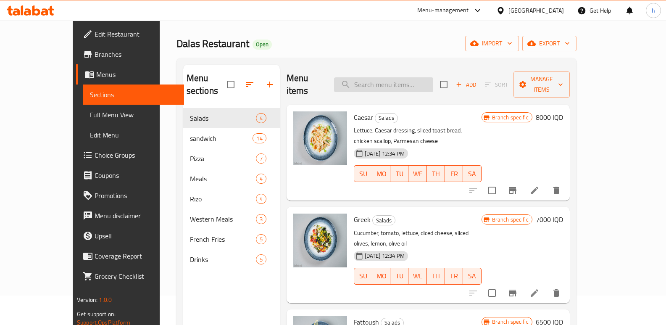
click at [421, 77] on input "search" at bounding box center [383, 84] width 99 height 15
paste input "Mixed Pizza"
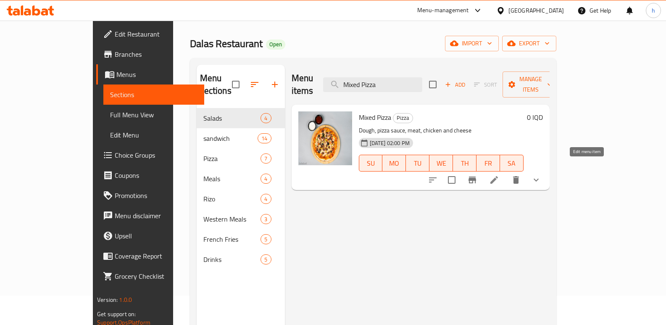
type input "Mixed Pizza"
click at [498, 176] on icon at bounding box center [494, 180] width 8 height 8
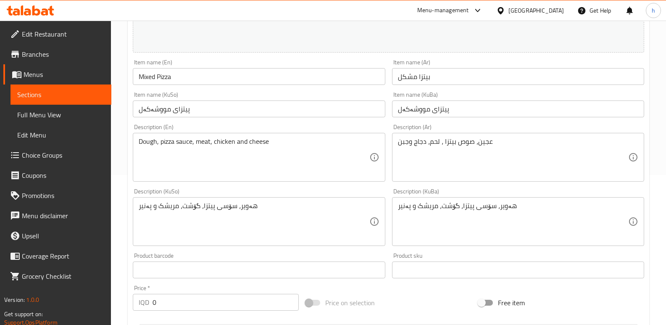
scroll to position [397, 0]
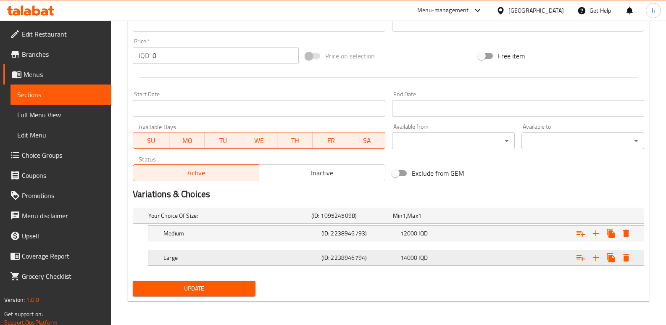
click at [253, 256] on h5 "Large" at bounding box center [240, 257] width 155 height 8
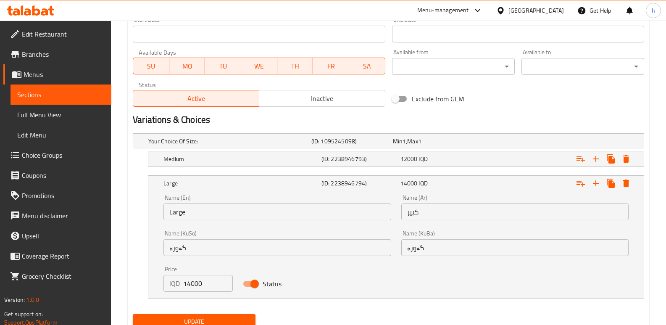
scroll to position [504, 0]
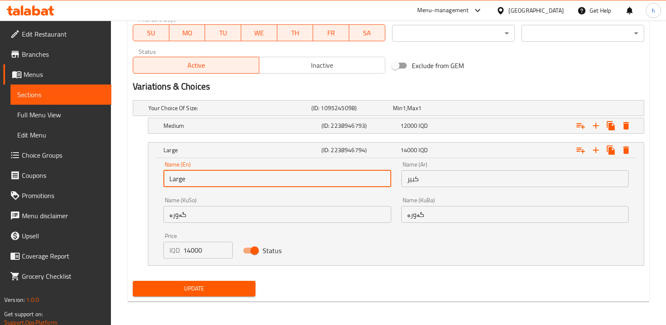
drag, startPoint x: 218, startPoint y: 176, endPoint x: 117, endPoint y: 188, distance: 101.5
click at [182, 177] on input "text" at bounding box center [276, 178] width 227 height 17
type input "Small"
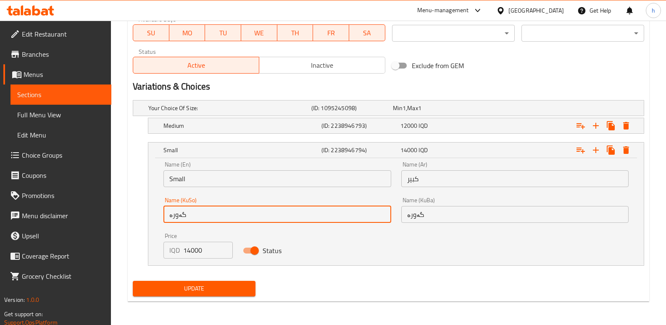
drag, startPoint x: 176, startPoint y: 219, endPoint x: 130, endPoint y: 221, distance: 46.7
click at [130, 221] on div "Your Choice Of Size: (ID: 1095245098) Min 1 , Max 1 Name (En) Your Choice Of Si…" at bounding box center [388, 187] width 518 height 181
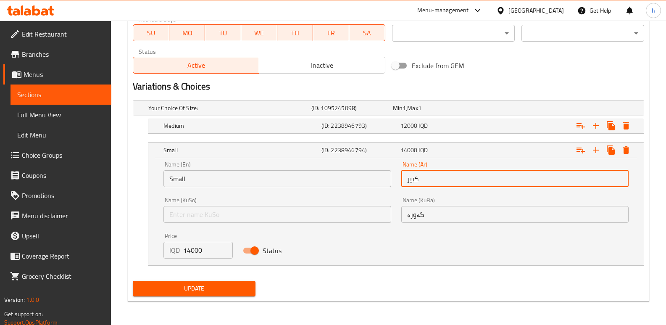
drag, startPoint x: 422, startPoint y: 178, endPoint x: 354, endPoint y: 176, distance: 68.1
click at [354, 176] on div "Name (En) Small Name (En) Name (Ar) كبير Name (Ar) Name (KuSo) Name (KuSo) Name…" at bounding box center [395, 209] width 475 height 107
click at [448, 184] on input "text" at bounding box center [514, 178] width 227 height 17
type input "صغير"
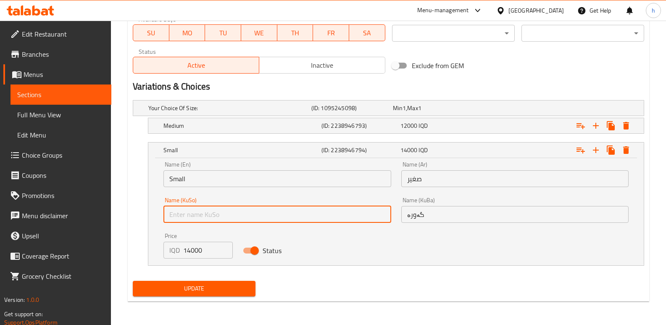
click at [255, 216] on input "text" at bounding box center [276, 214] width 227 height 17
type input "بچووک"
drag, startPoint x: 429, startPoint y: 216, endPoint x: 348, endPoint y: 215, distance: 80.3
click at [355, 216] on div "Name (En) Small Name (En) Name (Ar) صغير Name (Ar) Name (KuSo) بچووک Name (KuSo…" at bounding box center [395, 209] width 475 height 107
paste input "بچووک"
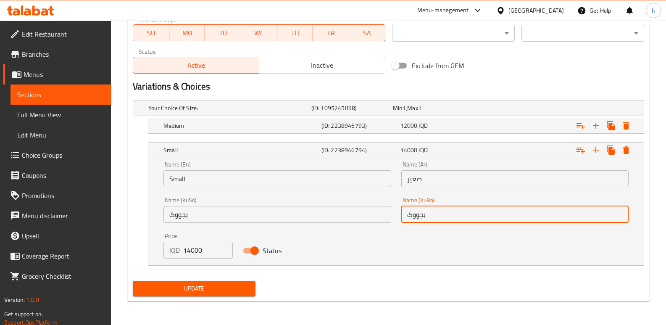
type input "بچووک"
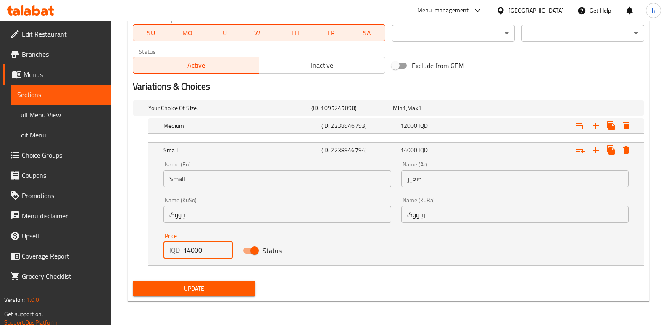
drag, startPoint x: 207, startPoint y: 247, endPoint x: 121, endPoint y: 242, distance: 86.3
type input "9000"
click at [259, 124] on h5 "Medium" at bounding box center [240, 125] width 155 height 8
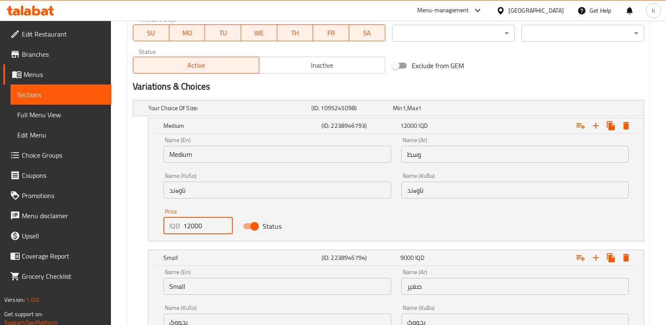
click at [188, 225] on input "12000" at bounding box center [207, 225] width 49 height 17
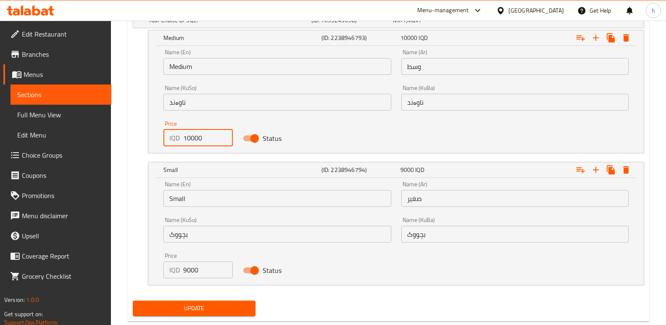
scroll to position [612, 0]
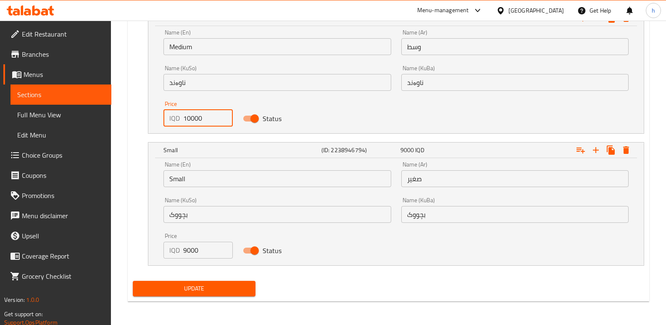
type input "10000"
click at [245, 290] on span "Update" at bounding box center [194, 288] width 109 height 11
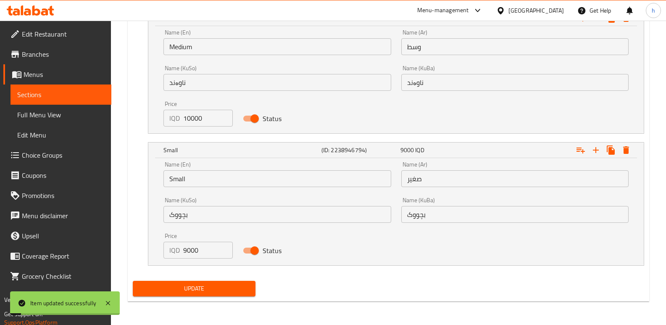
click at [93, 92] on span "Sections" at bounding box center [60, 95] width 87 height 10
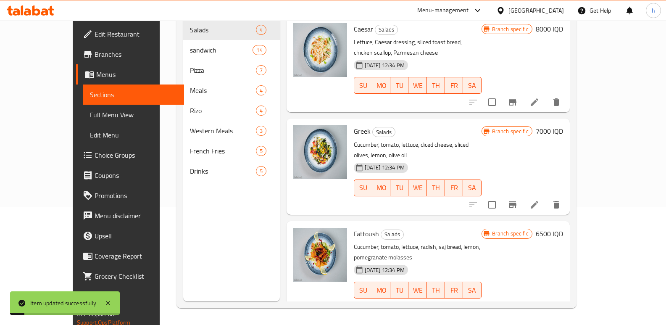
scroll to position [118, 0]
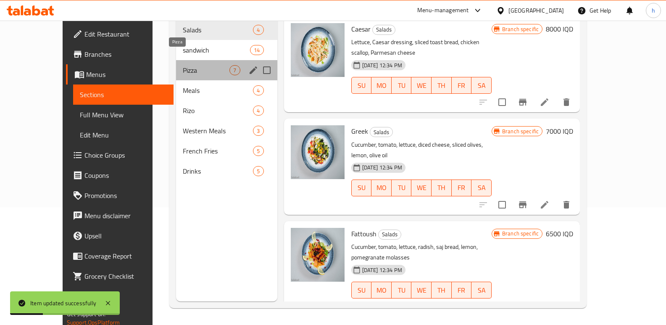
click at [183, 65] on span "Pizza" at bounding box center [206, 70] width 47 height 10
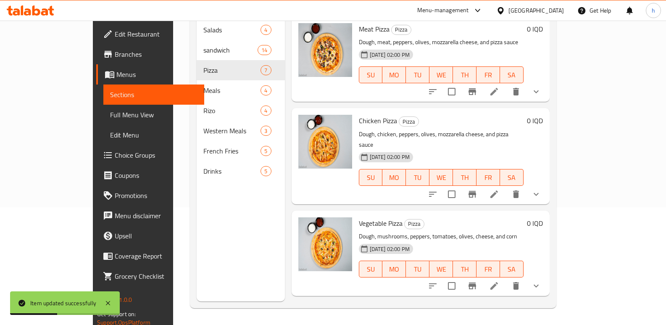
scroll to position [339, 0]
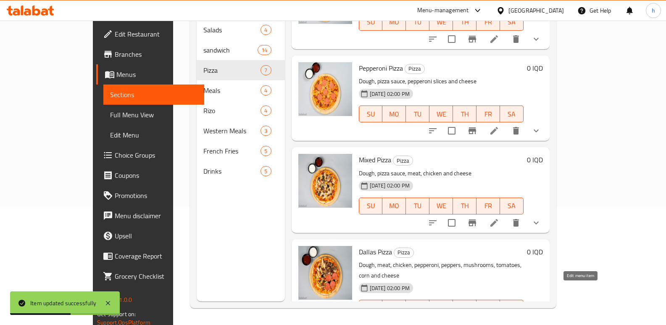
click at [499, 320] on icon at bounding box center [494, 325] width 10 height 10
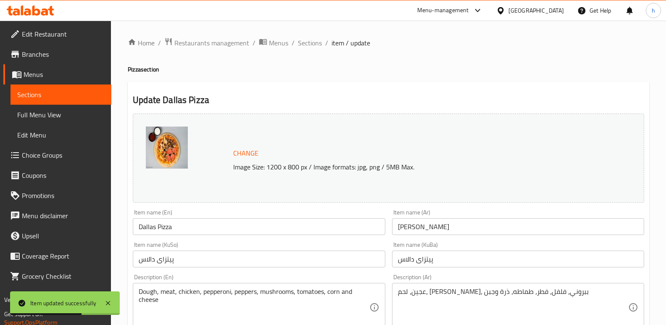
scroll to position [397, 0]
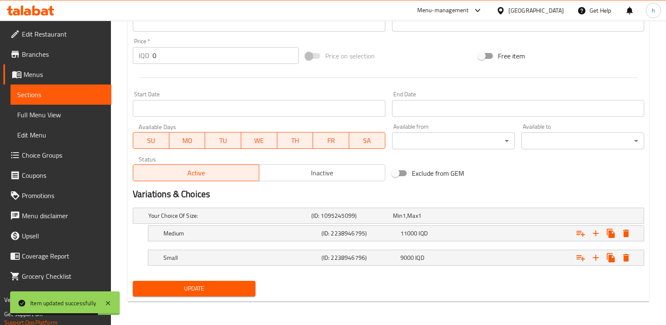
click at [74, 114] on span "Full Menu View" at bounding box center [60, 115] width 87 height 10
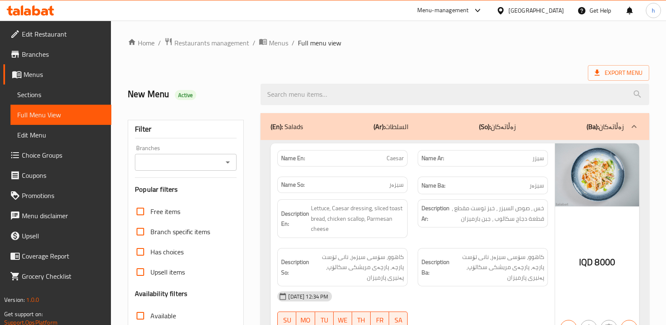
click at [182, 158] on input "Branches" at bounding box center [178, 162] width 83 height 12
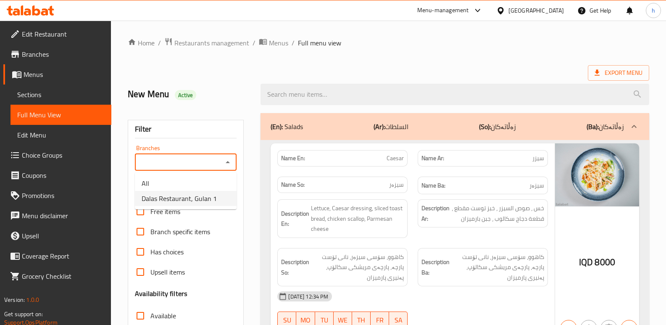
click at [189, 196] on span "Dalas Restaurant, Gulan 1" at bounding box center [179, 198] width 75 height 10
type input "Dalas Restaurant, Gulan 1"
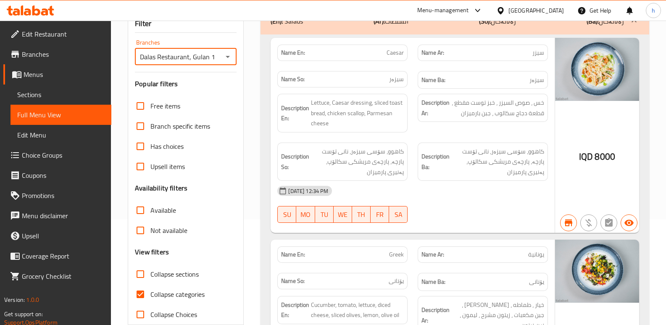
scroll to position [118, 0]
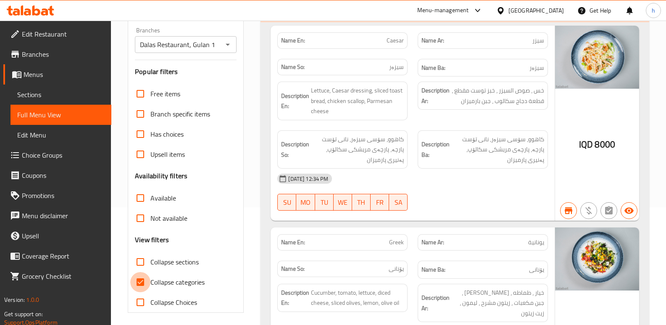
click at [145, 279] on input "Collapse categories" at bounding box center [140, 282] width 20 height 20
checkbox input "false"
click at [143, 262] on input "Collapse sections" at bounding box center [140, 262] width 20 height 20
checkbox input "true"
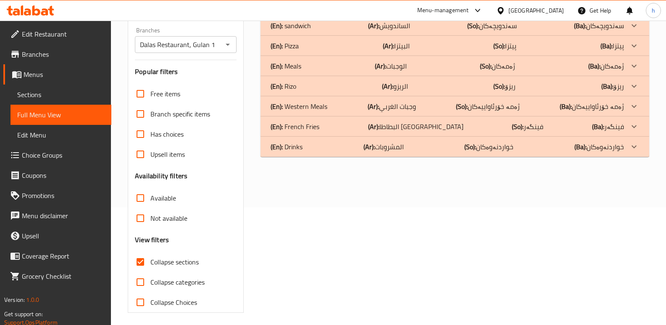
click at [315, 45] on div "(En): Pizza (Ar): البيتزا (So): پیتزا (Ba): پیتزا" at bounding box center [447, 46] width 353 height 10
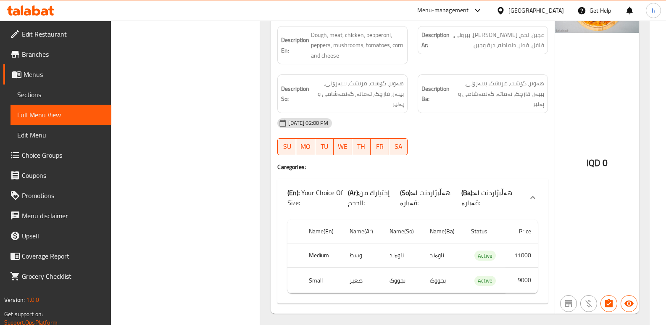
scroll to position [2214, 0]
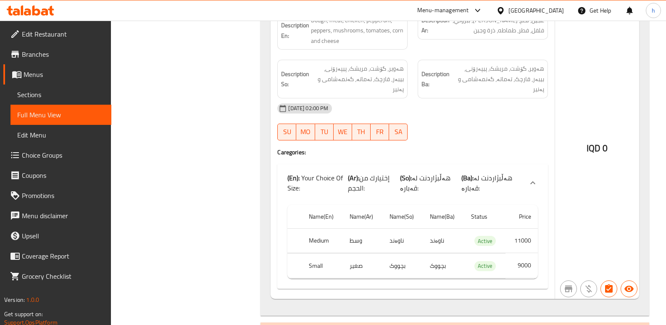
click at [79, 98] on span "Sections" at bounding box center [60, 95] width 87 height 10
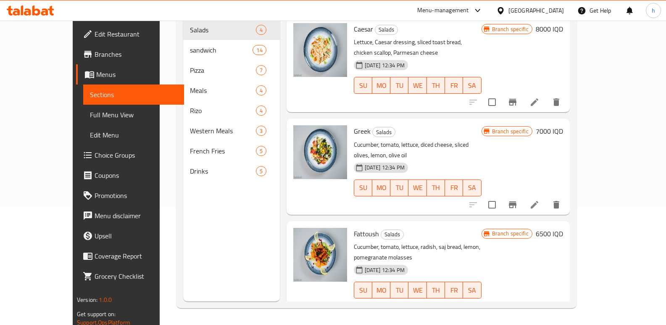
scroll to position [118, 0]
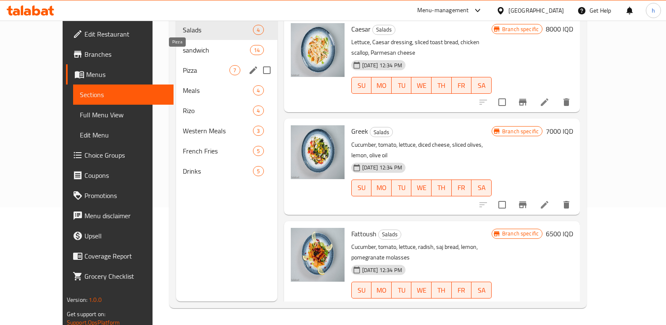
click at [183, 65] on span "Pizza" at bounding box center [206, 70] width 47 height 10
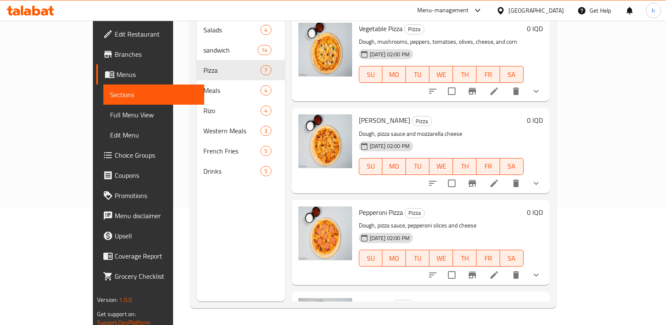
scroll to position [339, 0]
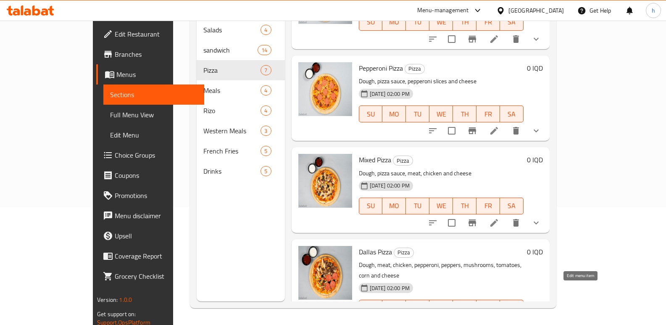
click at [498, 321] on icon at bounding box center [494, 325] width 8 height 8
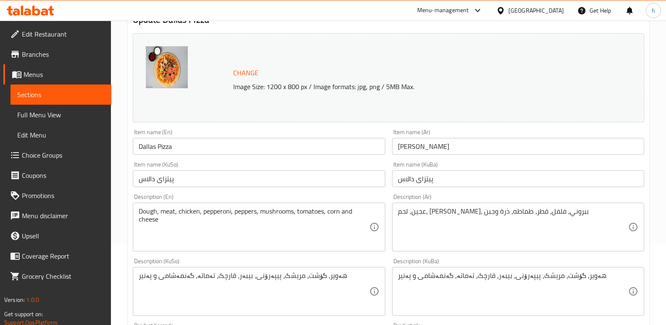
scroll to position [397, 0]
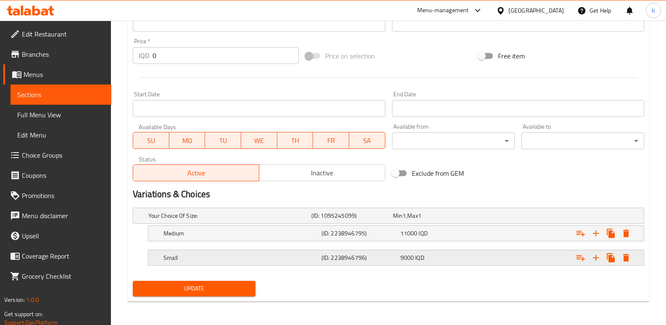
click at [411, 252] on div "9000 IQD" at bounding box center [438, 258] width 79 height 12
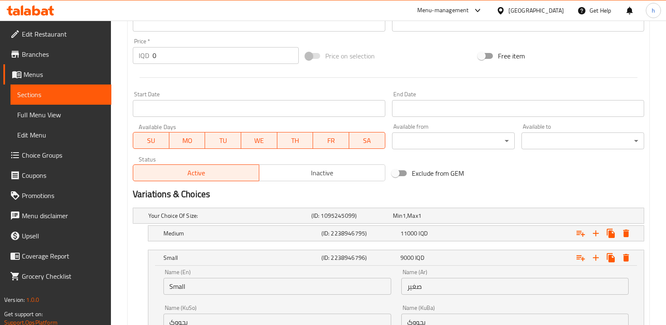
scroll to position [504, 0]
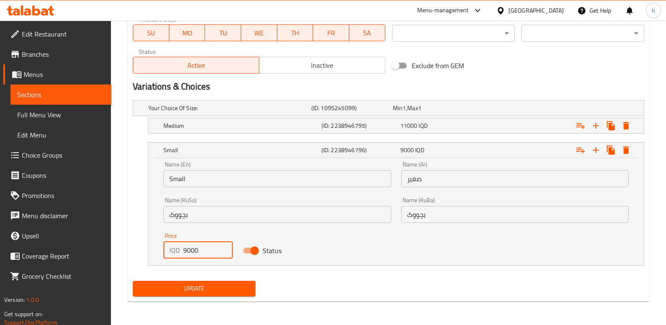
drag, startPoint x: 174, startPoint y: 261, endPoint x: 95, endPoint y: 264, distance: 78.2
type input "10000"
click at [240, 282] on button "Update" at bounding box center [194, 289] width 123 height 16
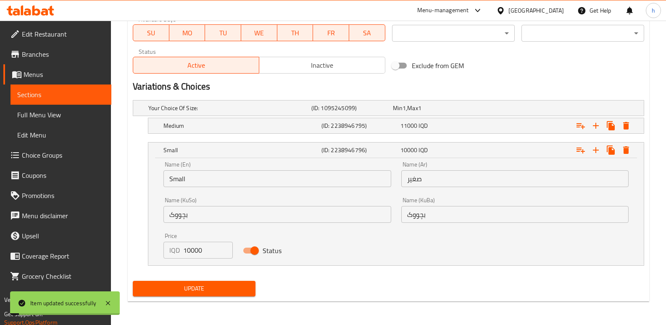
click at [63, 117] on span "Full Menu View" at bounding box center [60, 115] width 87 height 10
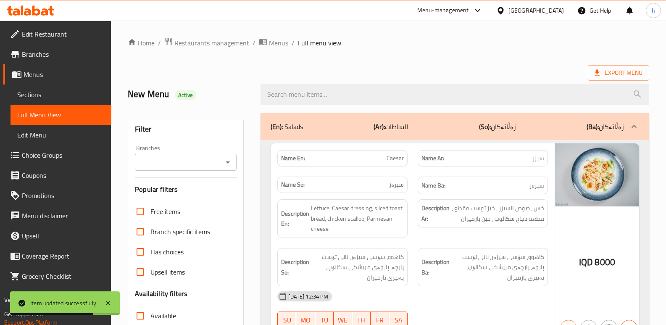
click at [182, 158] on input "Branches" at bounding box center [178, 162] width 83 height 12
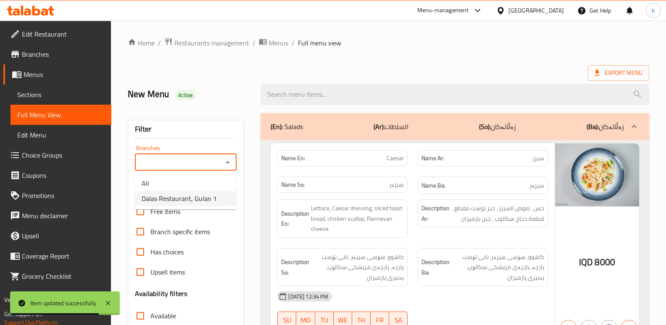
click at [194, 197] on span "Dalas Restaurant, Gulan 1" at bounding box center [179, 198] width 75 height 10
type input "Dalas Restaurant, Gulan 1"
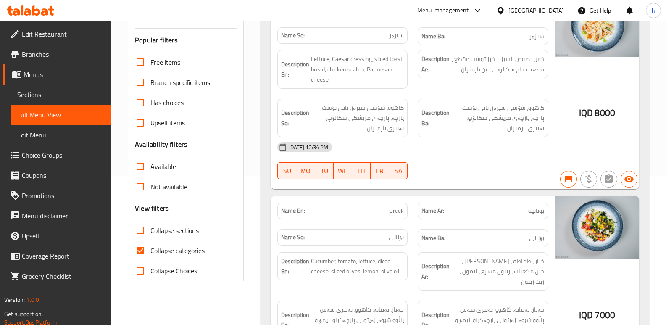
scroll to position [151, 0]
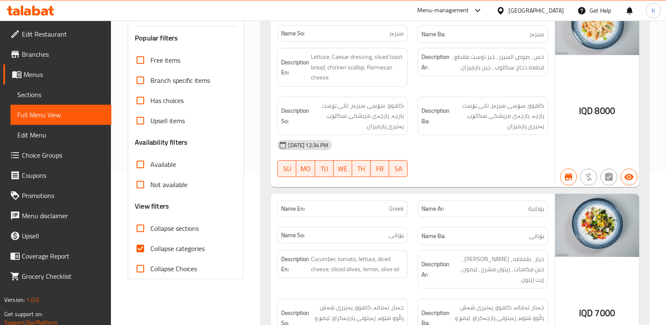
click at [141, 245] on input "Collapse categories" at bounding box center [140, 248] width 20 height 20
checkbox input "false"
drag, startPoint x: 141, startPoint y: 225, endPoint x: 134, endPoint y: 310, distance: 85.2
click at [141, 225] on input "Collapse sections" at bounding box center [140, 228] width 20 height 20
checkbox input "true"
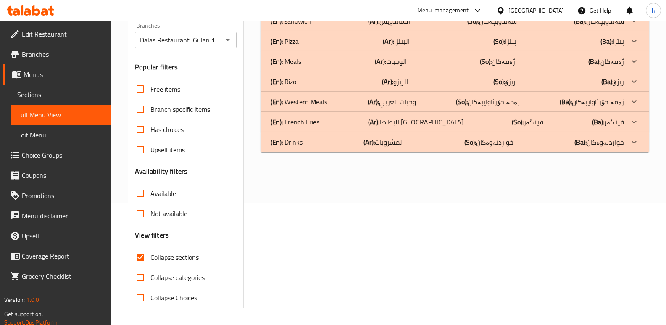
scroll to position [122, 0]
click at [315, 42] on div "(En): Pizza (Ar): البيتزا (So): پیتزا (Ba): پیتزا" at bounding box center [447, 41] width 353 height 10
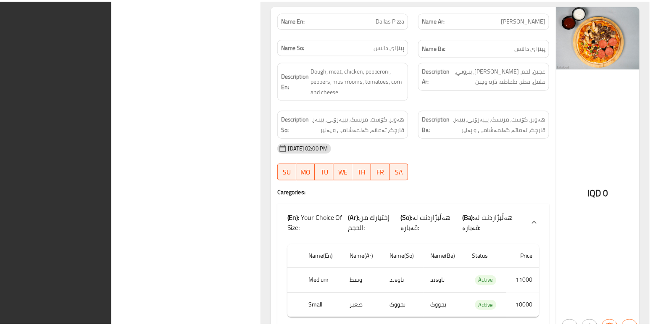
scroll to position [2308, 0]
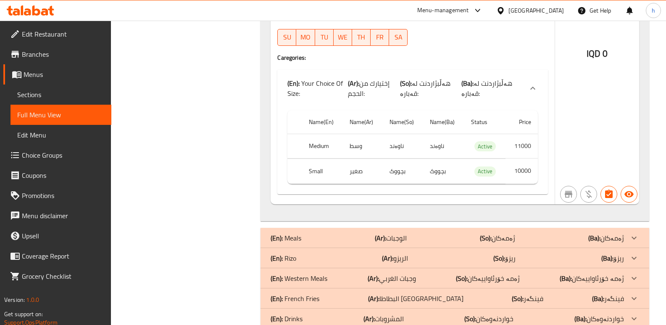
click at [40, 11] on icon at bounding box center [36, 10] width 8 height 10
